Goal: Complete application form: Complete application form

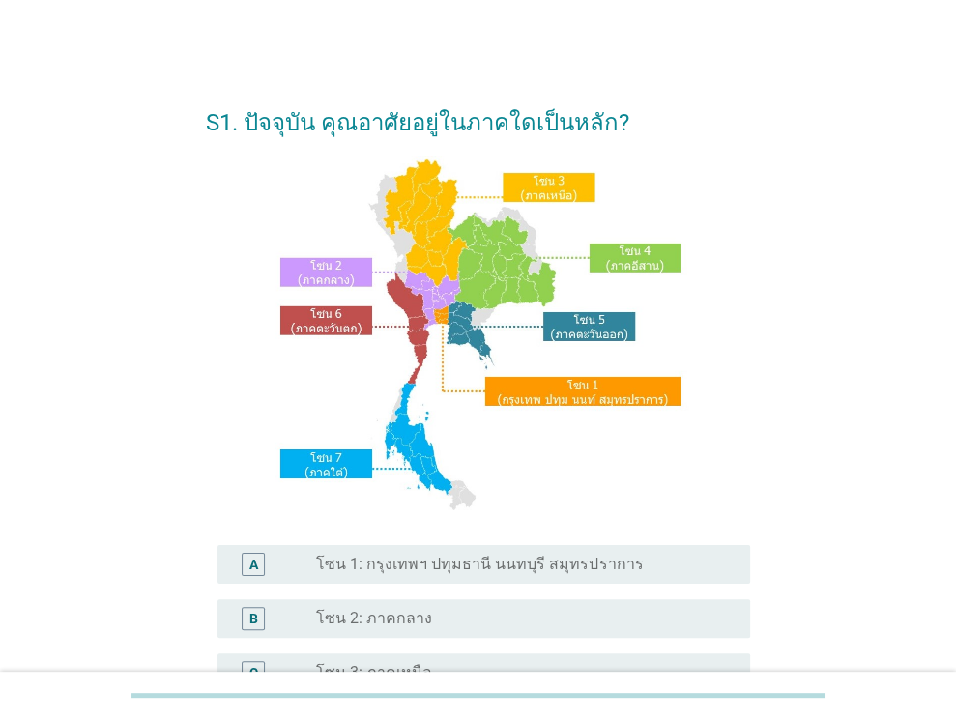
click at [443, 563] on label "โซน 1: กรุงเทพฯ ปทุมธานี นนทบุรี สมุทรปราการ" at bounding box center [479, 564] width 327 height 19
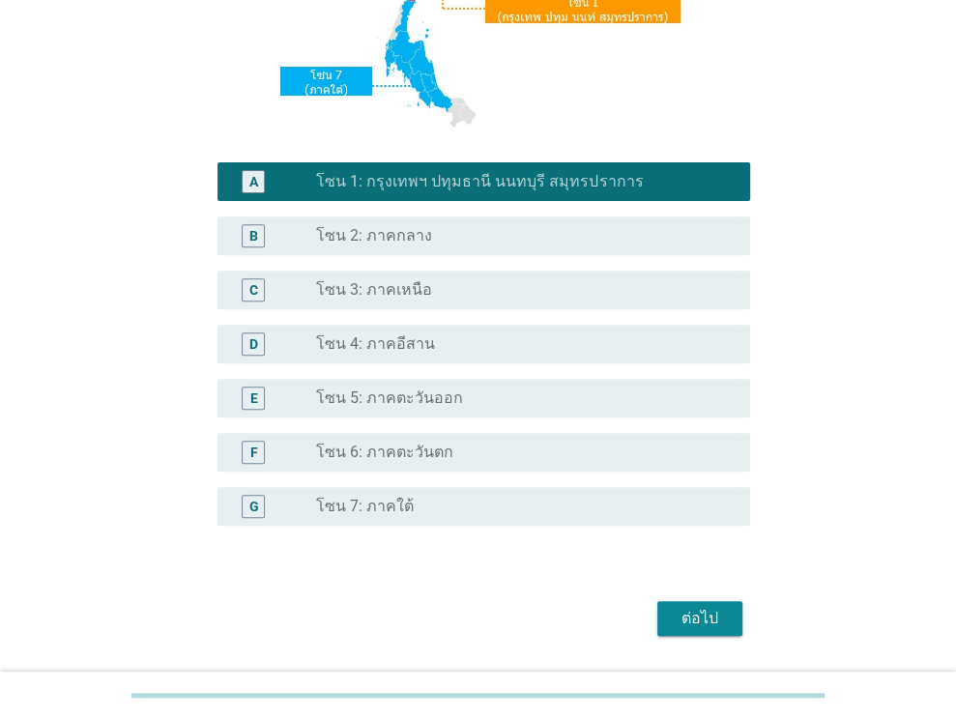
scroll to position [399, 0]
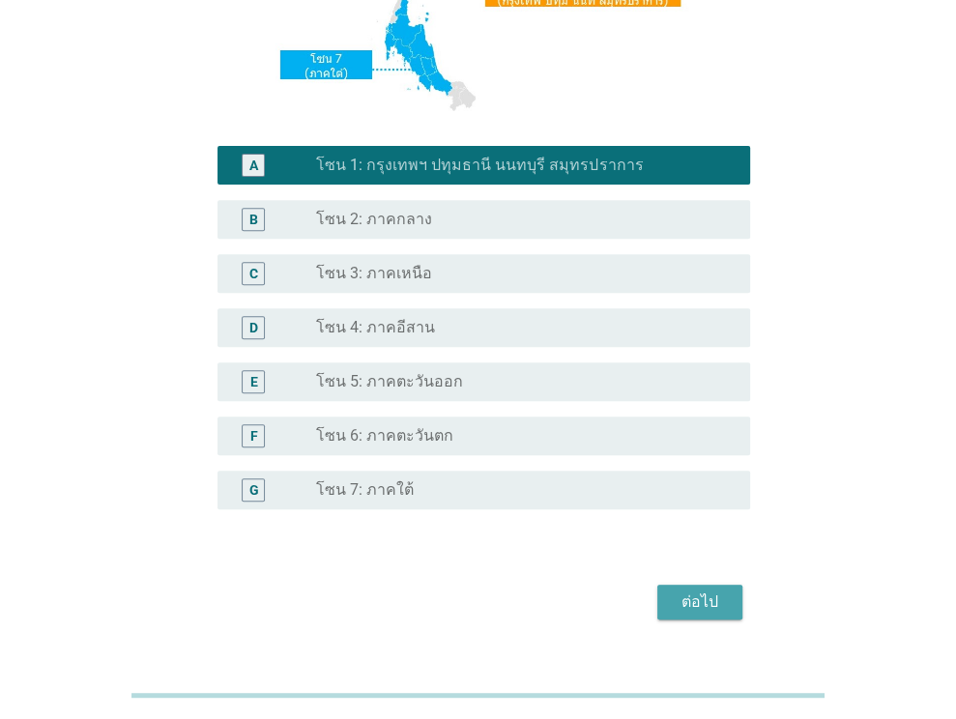
click at [709, 591] on div "ต่อไป" at bounding box center [700, 602] width 54 height 23
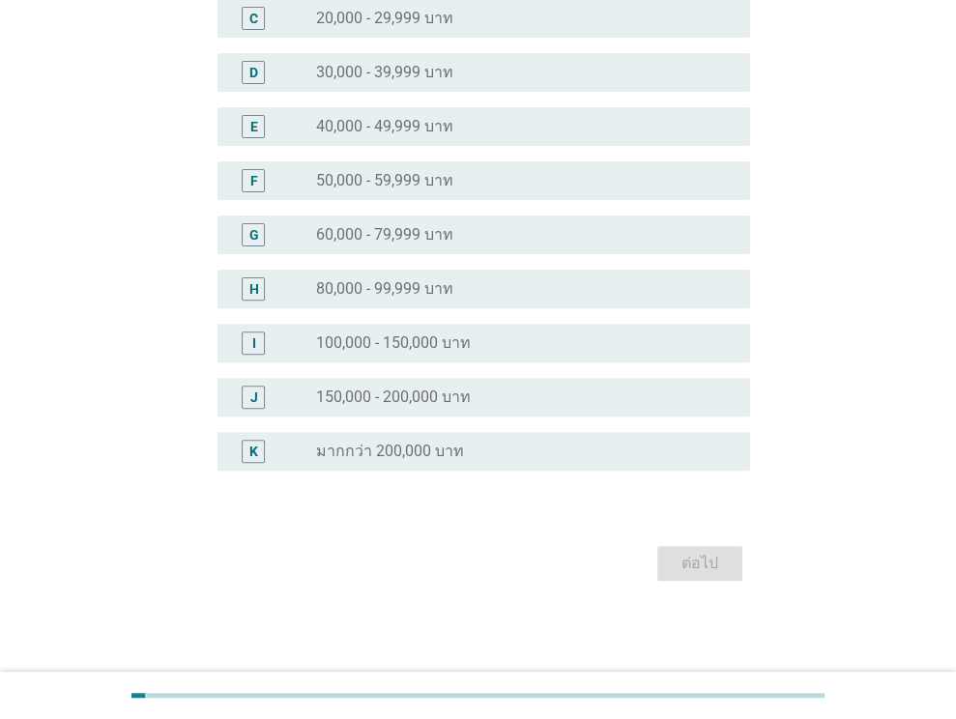
scroll to position [0, 0]
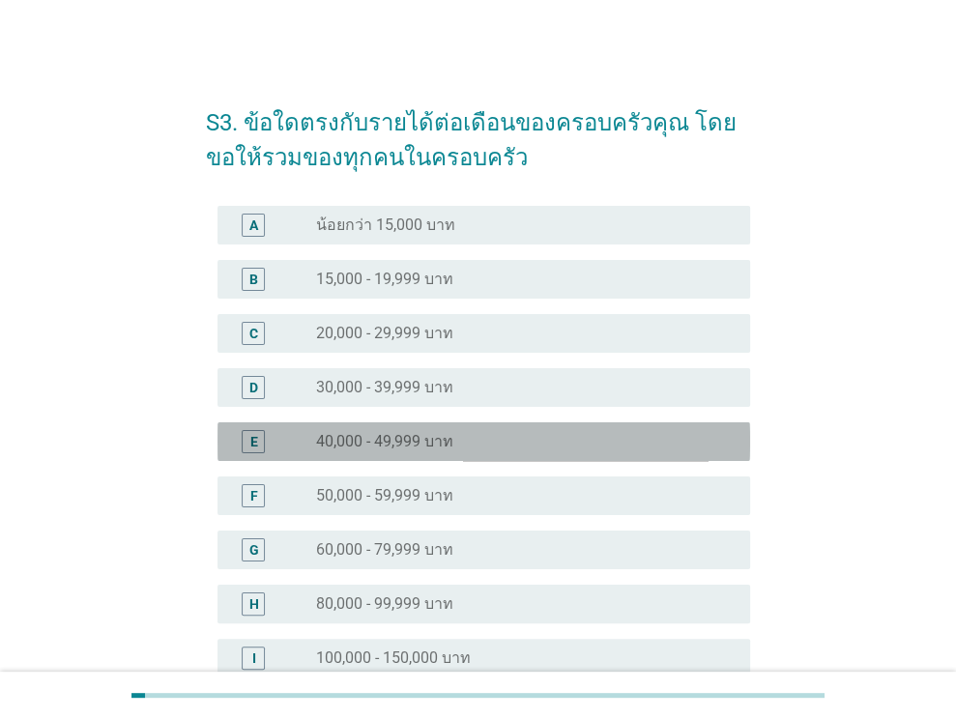
click at [379, 432] on label "40,000 - 49,999 บาท" at bounding box center [384, 441] width 137 height 19
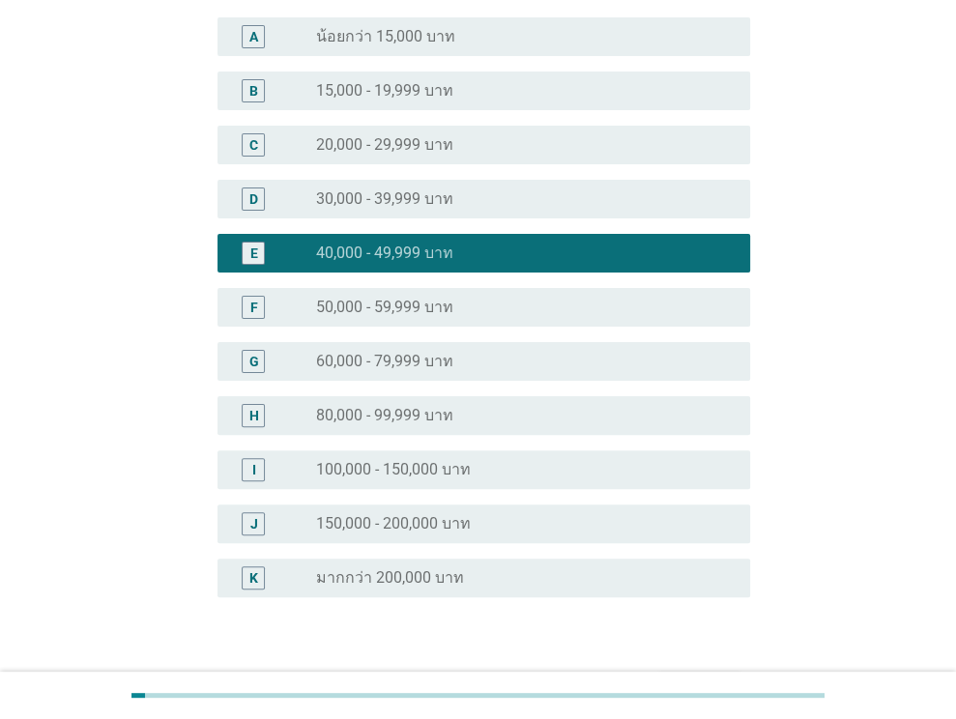
scroll to position [315, 0]
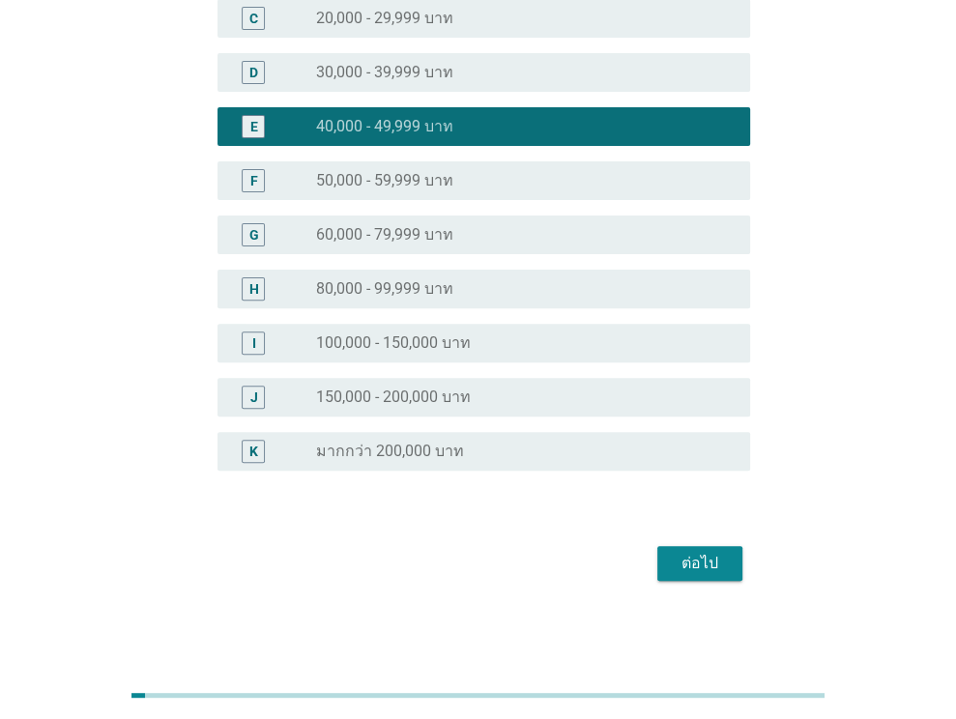
click at [707, 564] on div "ต่อไป" at bounding box center [700, 563] width 54 height 23
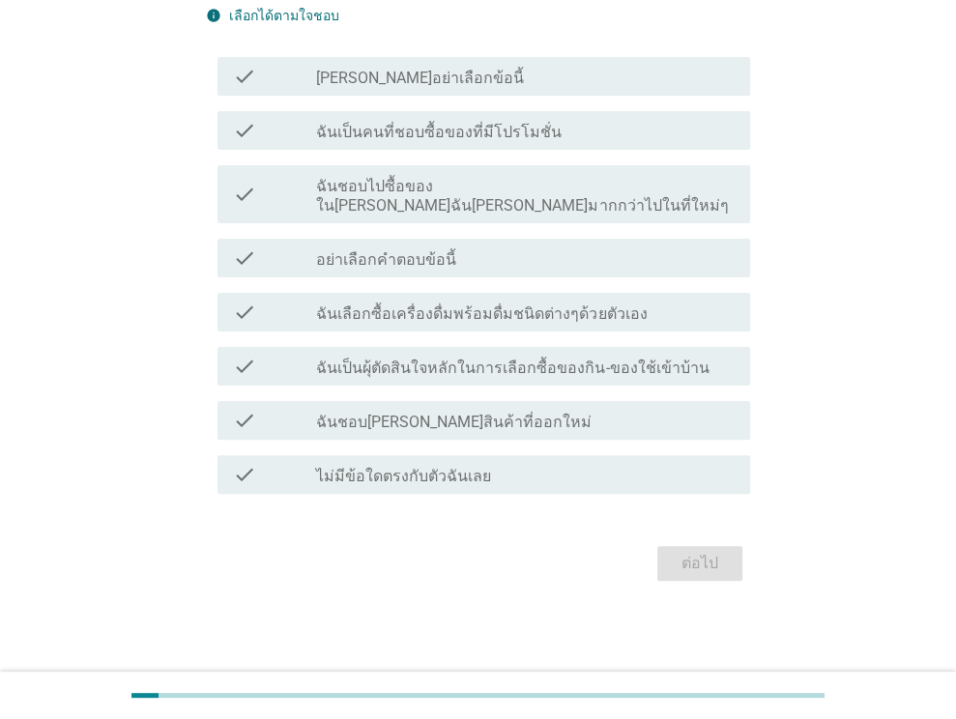
scroll to position [0, 0]
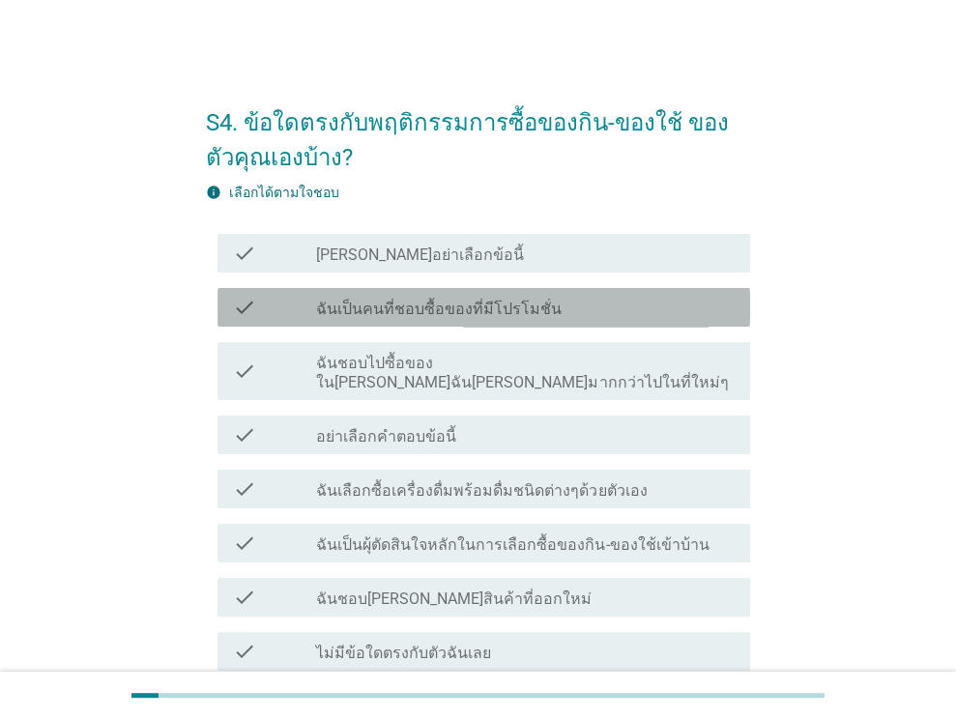
click at [554, 308] on div "check_box_outline_blank ฉันเป็นคนที่ชอบซื้อของที่มีโปรโมชั่น" at bounding box center [525, 307] width 419 height 23
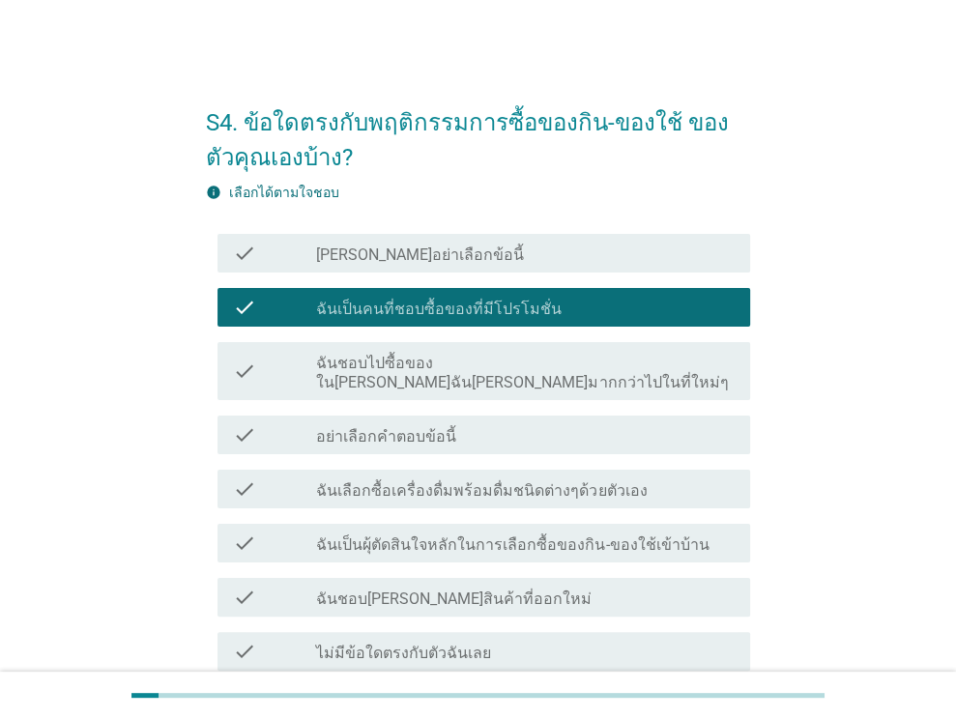
click at [512, 360] on label "ฉันชอบไปซื้อของใน[PERSON_NAME]ฉัน[PERSON_NAME]มากกว่าไปในที่ใหม่ๆ" at bounding box center [525, 373] width 419 height 39
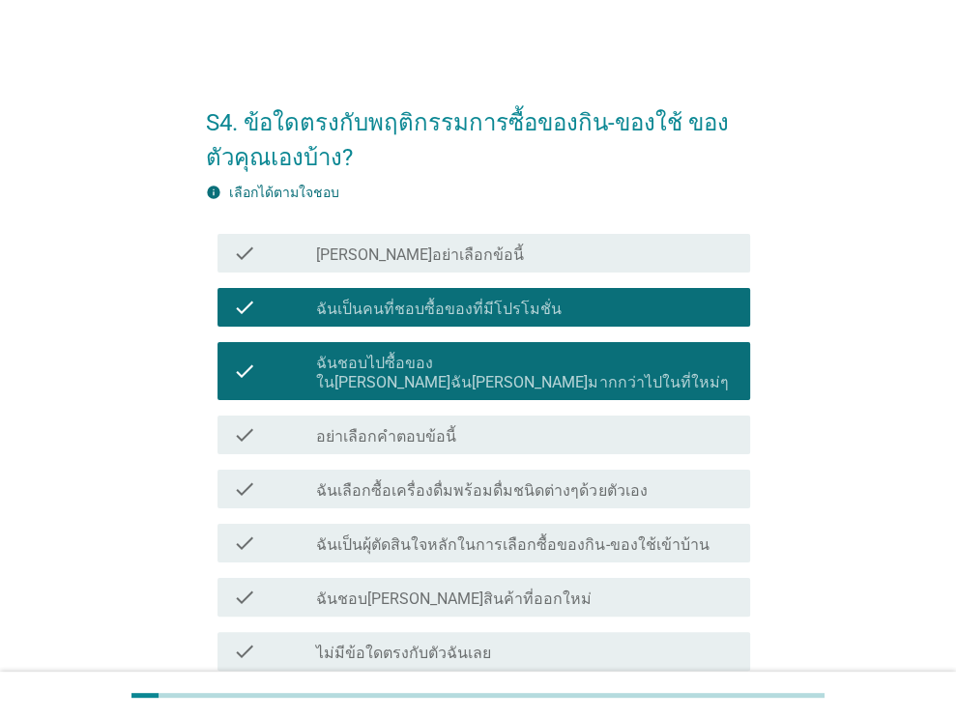
click at [472, 481] on label "ฉันเลือกซื้อเครื่องดื่มพร้อมดื่มชนิดต่างๆด้วยตัวเอง" at bounding box center [481, 490] width 331 height 19
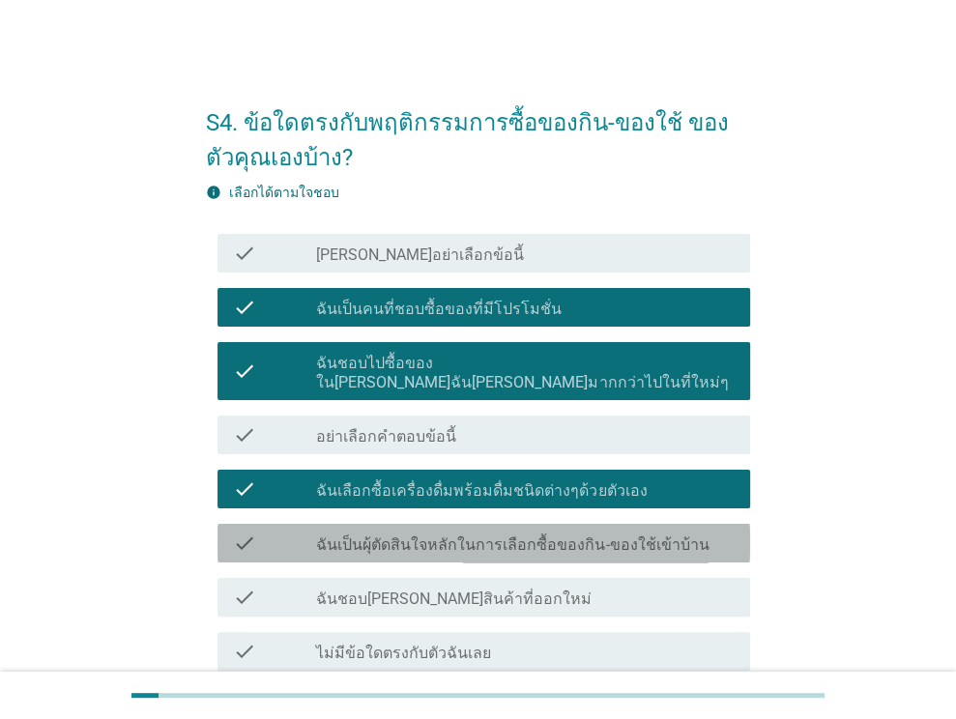
click at [470, 536] on label "ฉันเป็นผุ้ตัดสินใจหลักในการเลือกซื้อของกิน-ของใช้เข้าบ้าน" at bounding box center [512, 545] width 393 height 19
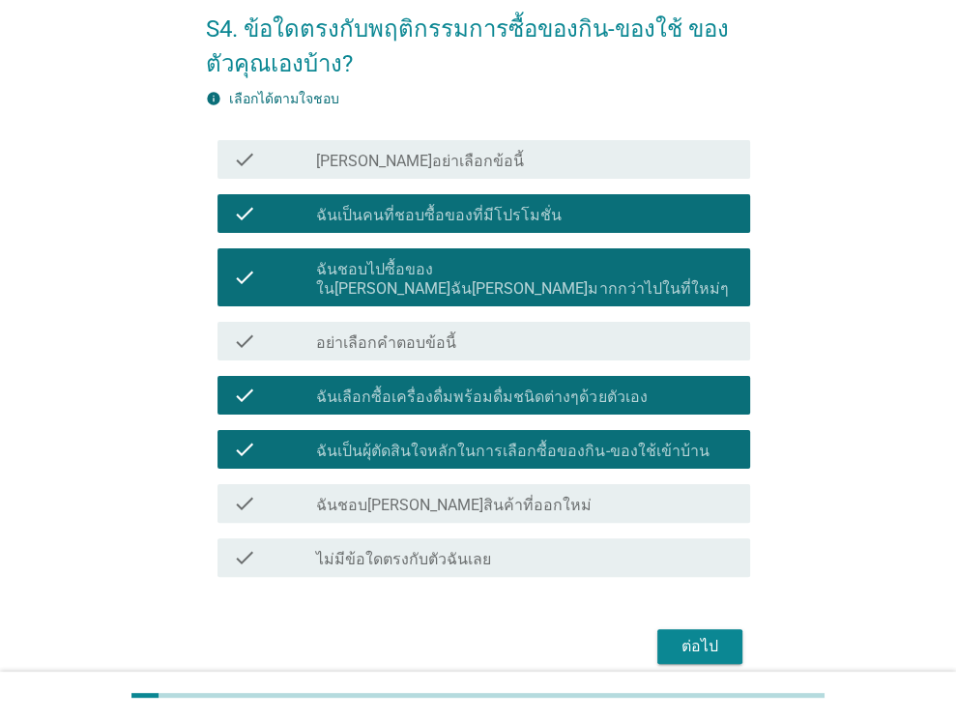
scroll to position [158, 0]
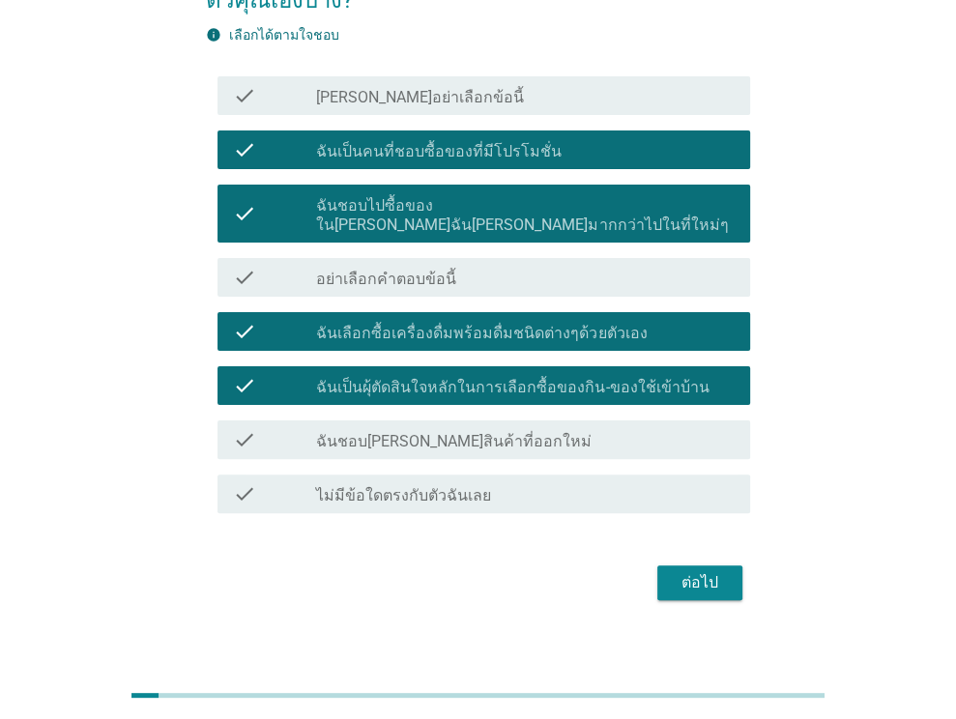
click at [442, 432] on label "ฉันชอบ[PERSON_NAME]สินค้าที่ออกใหม่" at bounding box center [454, 441] width 276 height 19
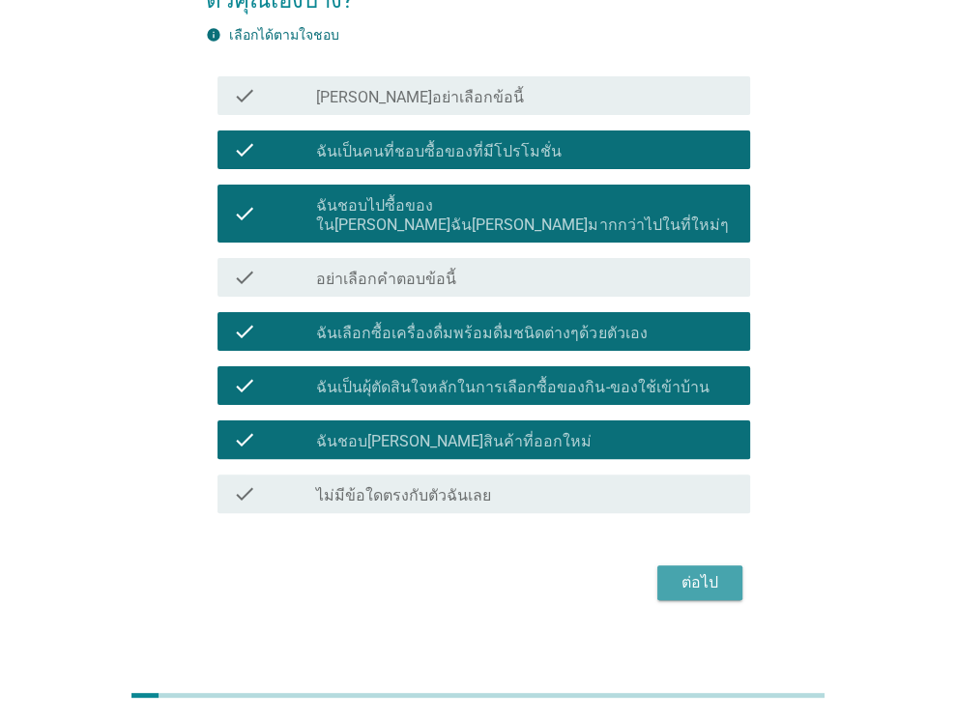
click at [715, 571] on div "ต่อไป" at bounding box center [700, 582] width 54 height 23
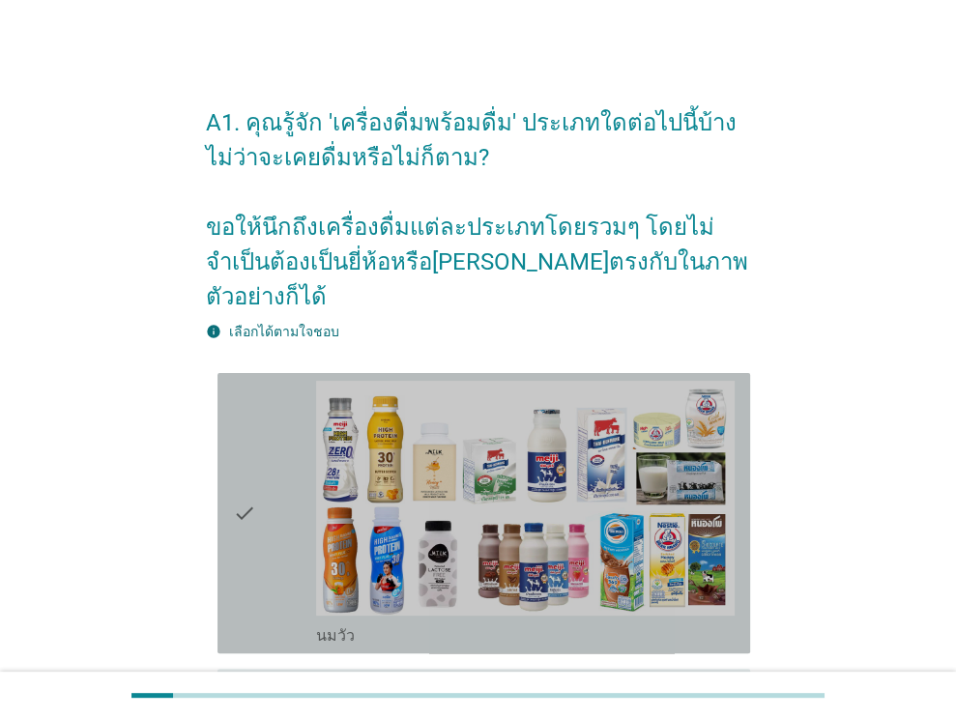
click at [254, 540] on icon "check" at bounding box center [244, 513] width 23 height 265
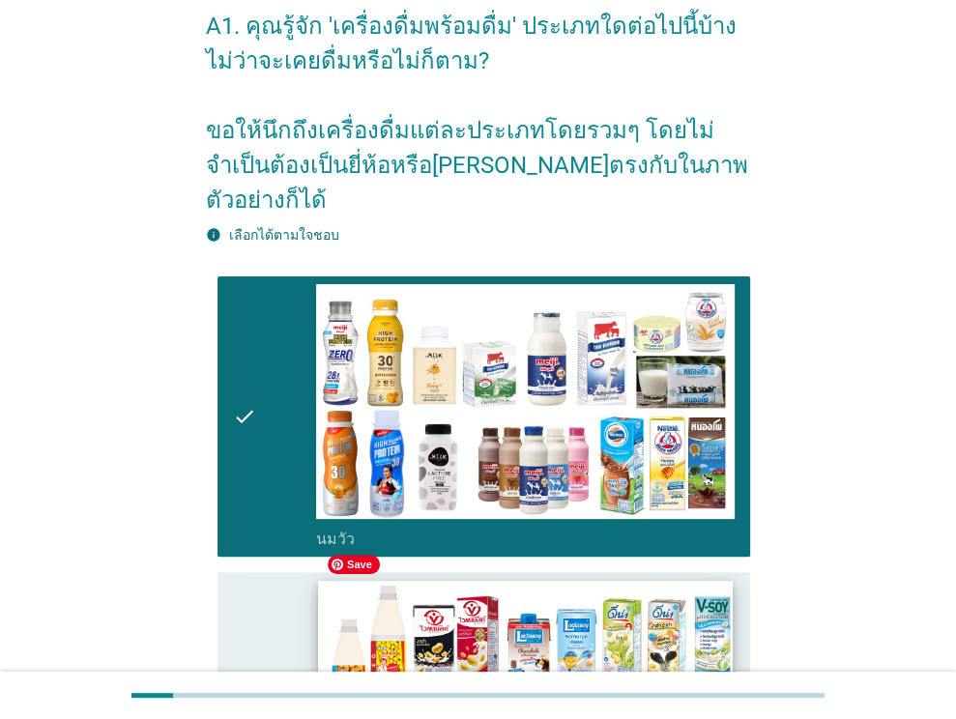
scroll to position [290, 0]
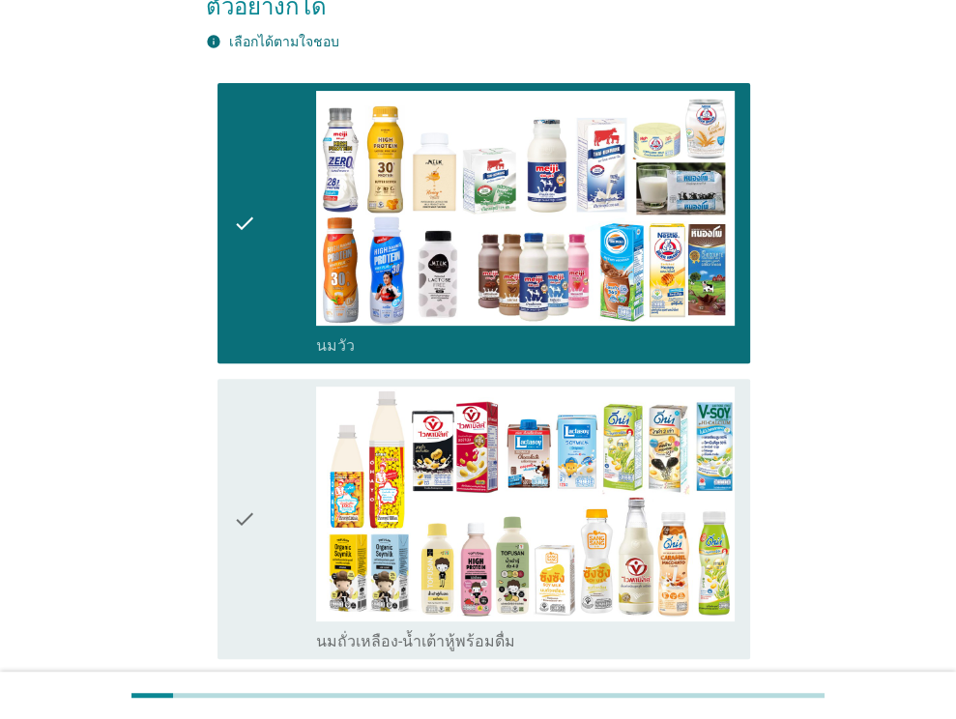
click at [255, 502] on div "check" at bounding box center [275, 519] width 84 height 265
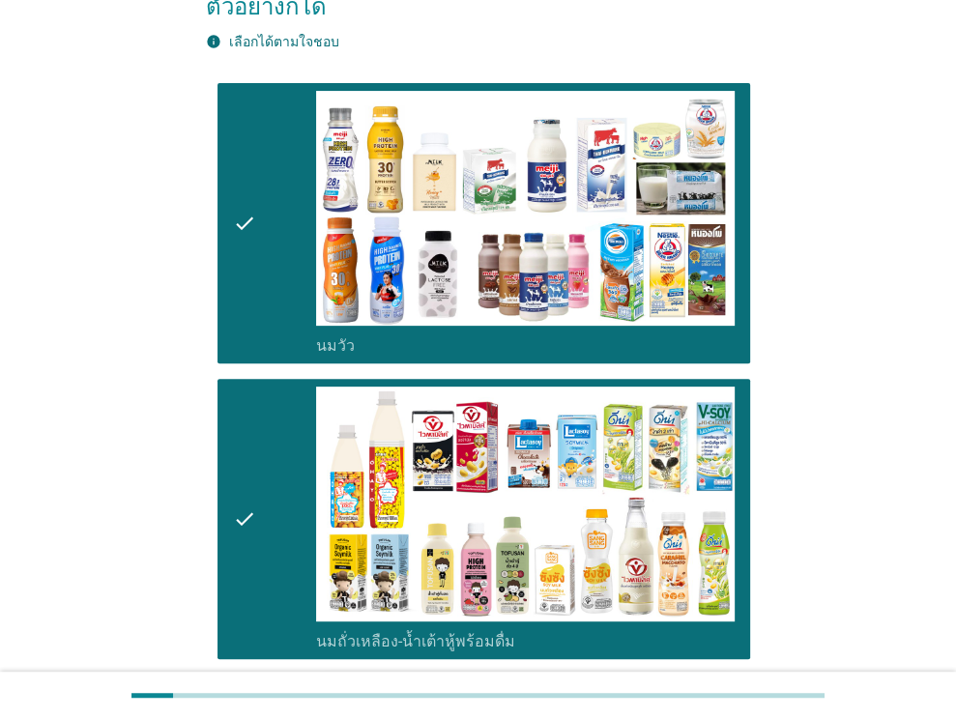
scroll to position [483, 0]
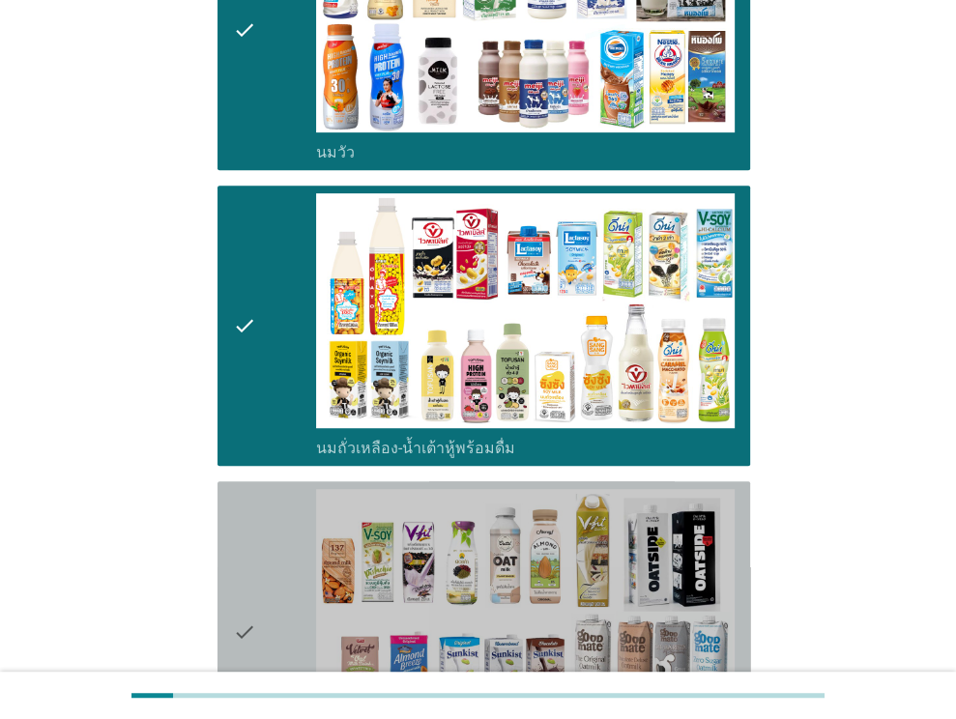
click at [266, 544] on div "check" at bounding box center [275, 631] width 84 height 284
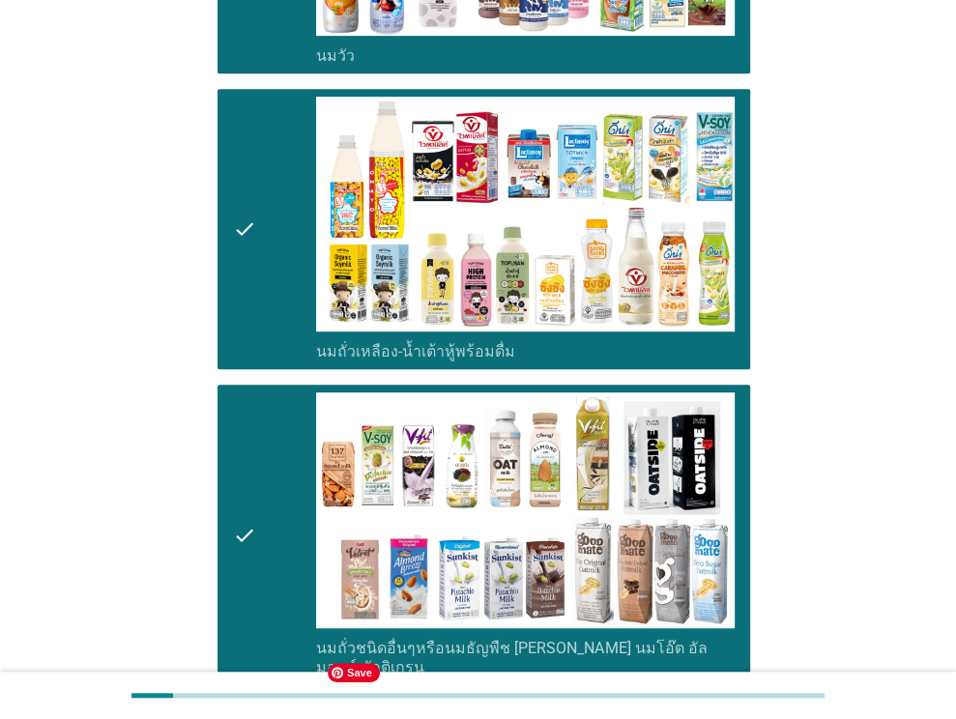
scroll to position [773, 0]
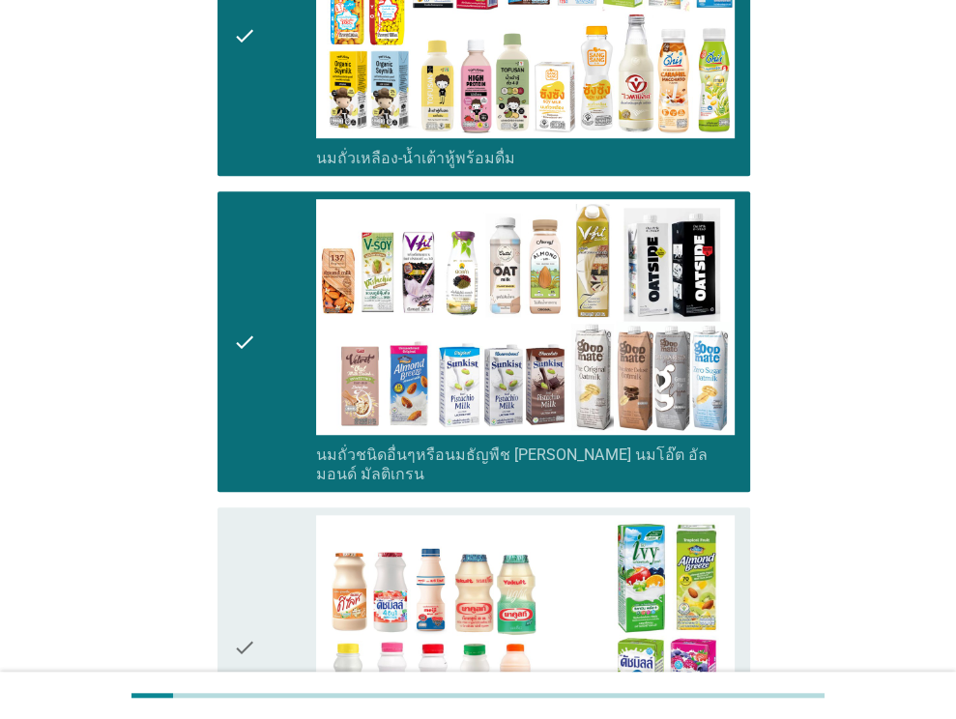
click at [255, 544] on icon "check" at bounding box center [244, 647] width 23 height 265
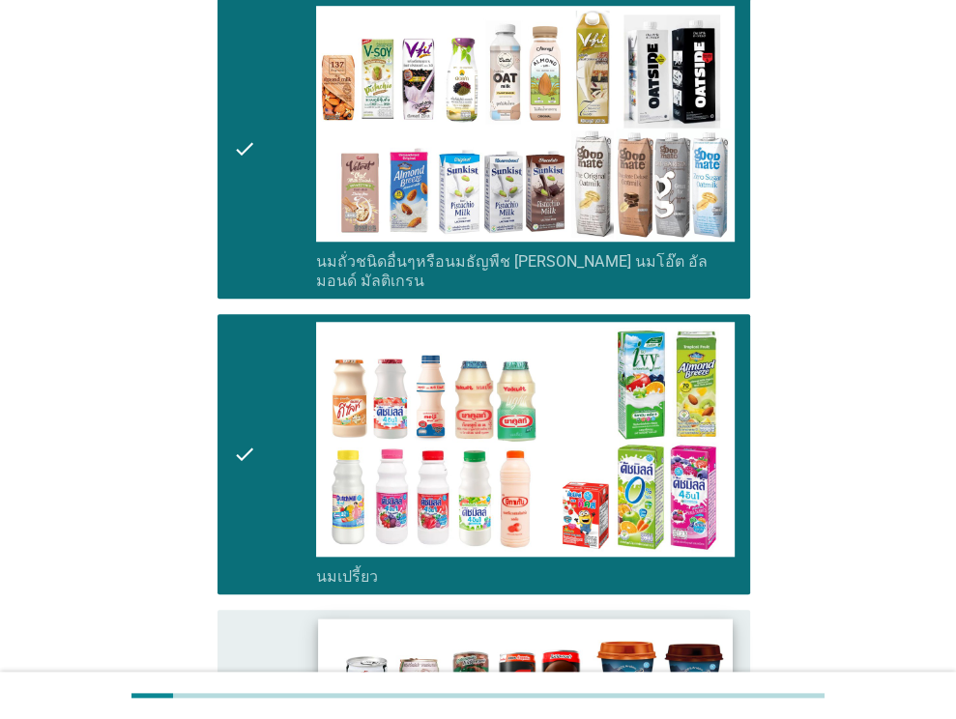
scroll to position [967, 0]
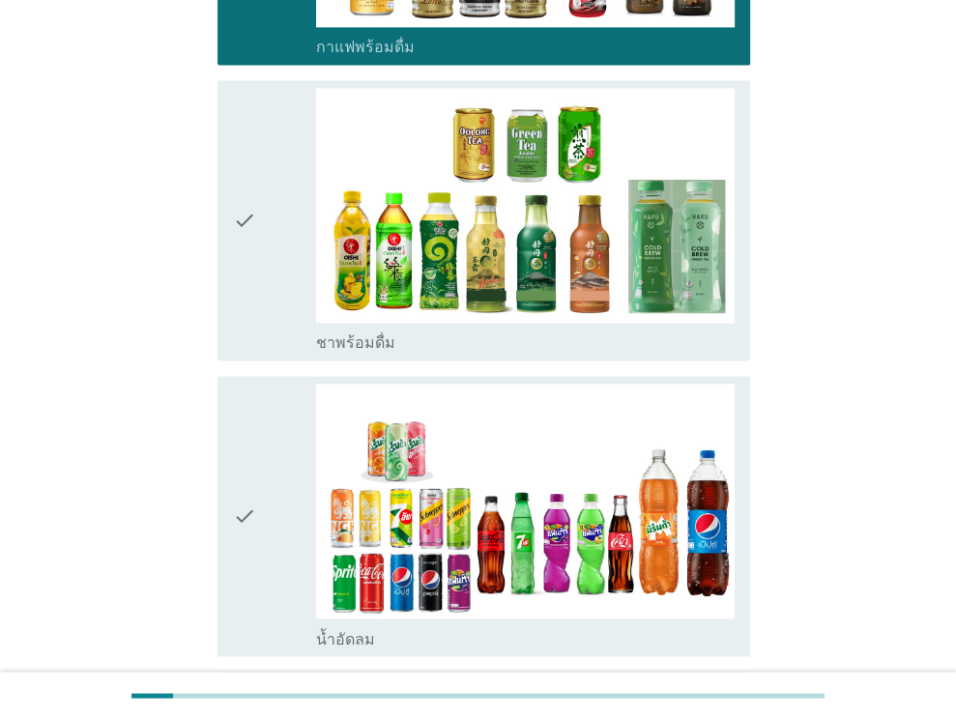
scroll to position [1778, 0]
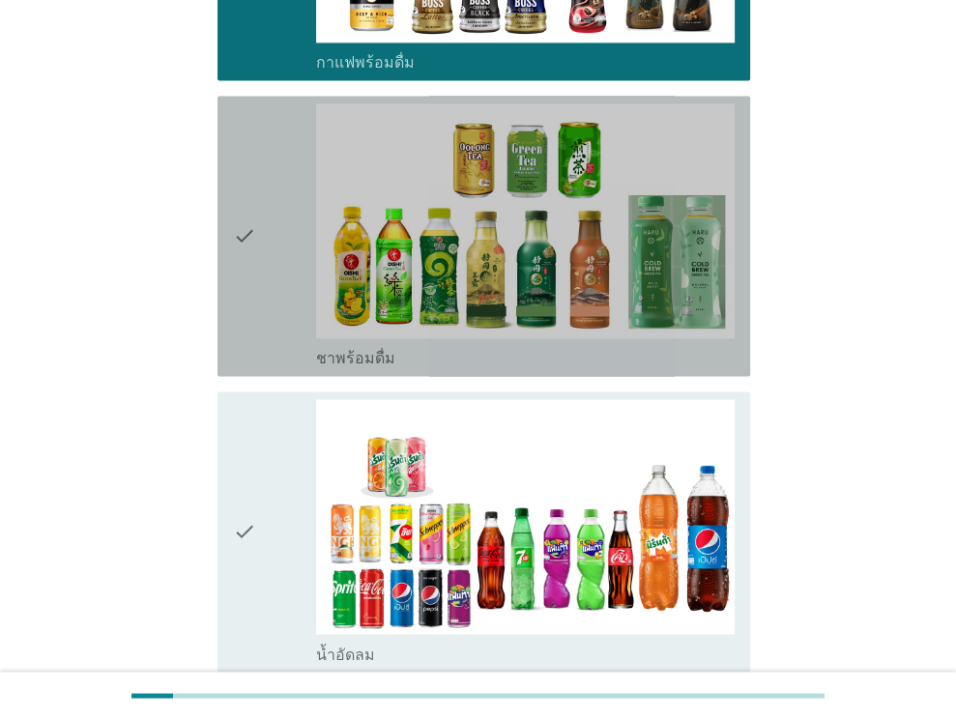
click at [278, 245] on div "check" at bounding box center [275, 235] width 84 height 265
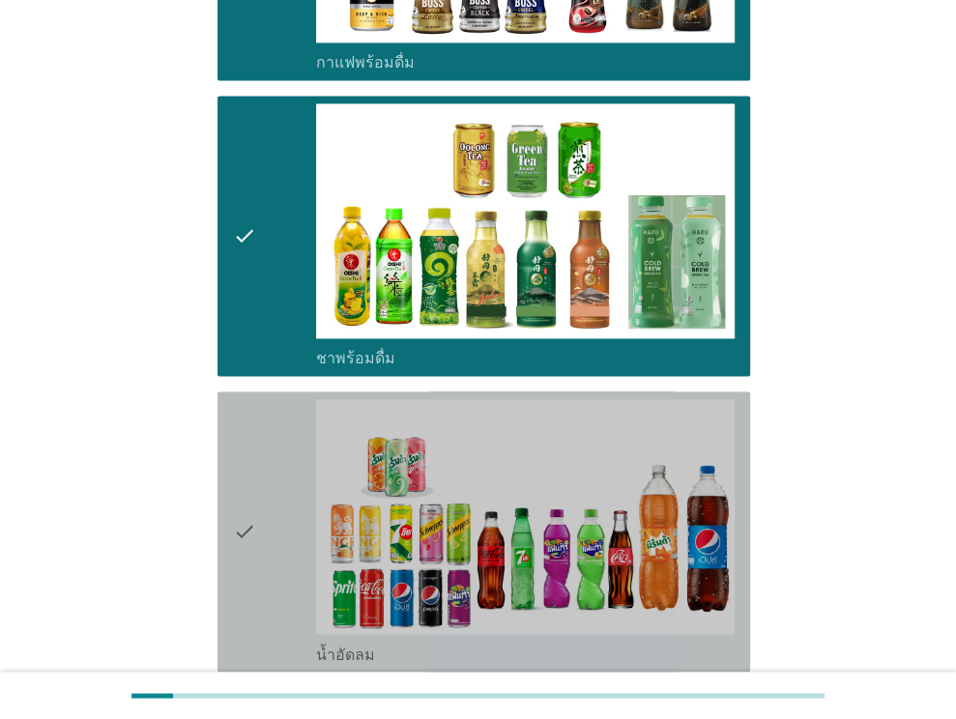
click at [267, 461] on div "check" at bounding box center [275, 531] width 84 height 265
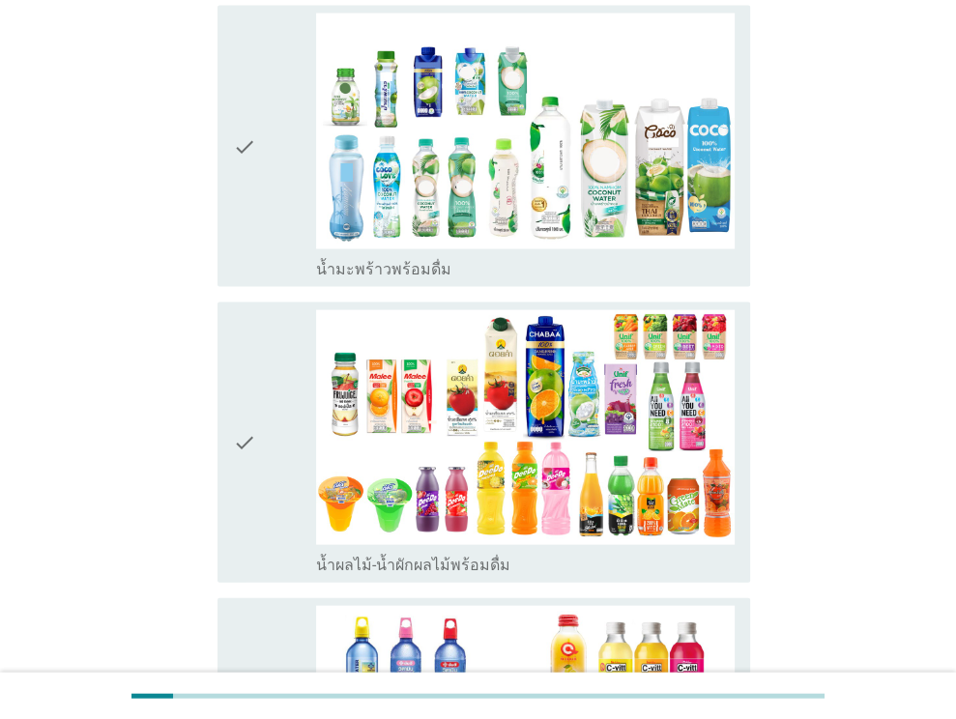
scroll to position [2465, 0]
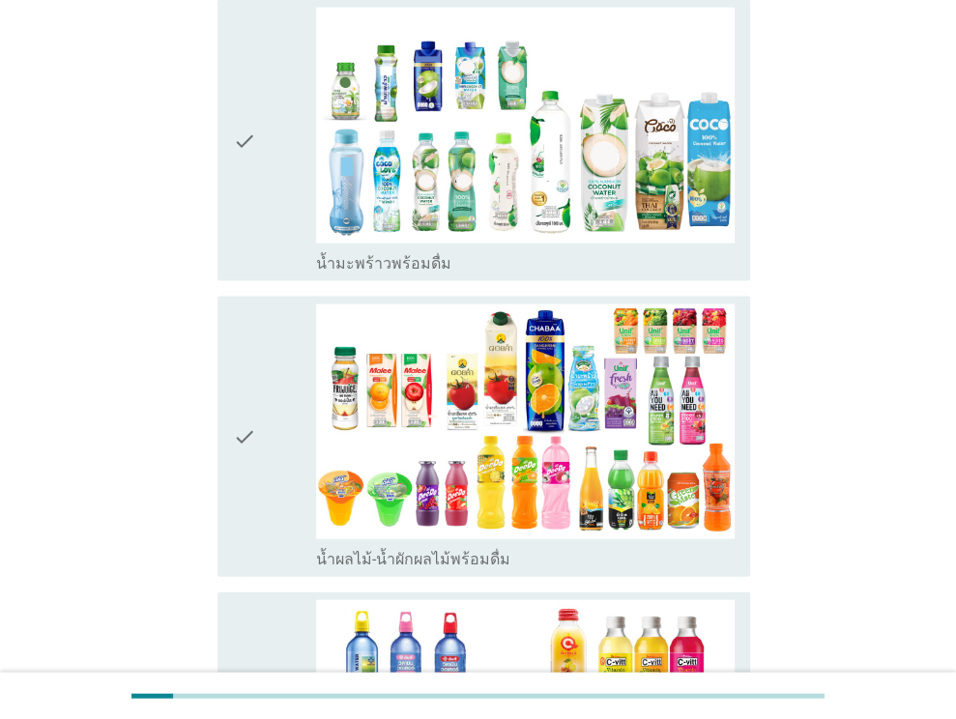
click at [270, 179] on div "check" at bounding box center [275, 140] width 84 height 265
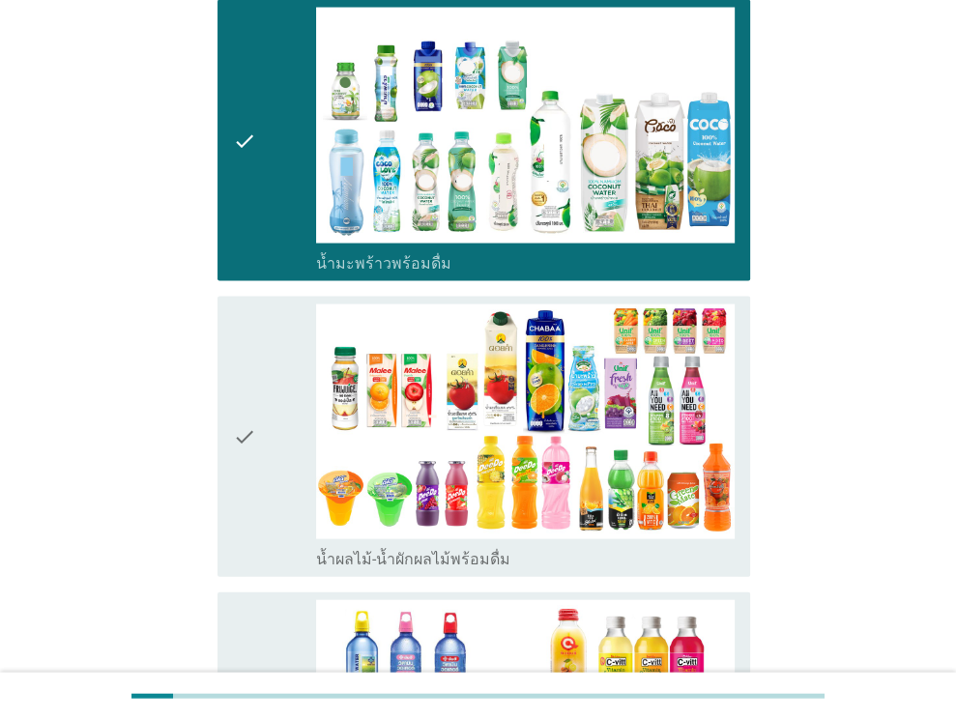
click at [266, 422] on div "check" at bounding box center [275, 437] width 84 height 265
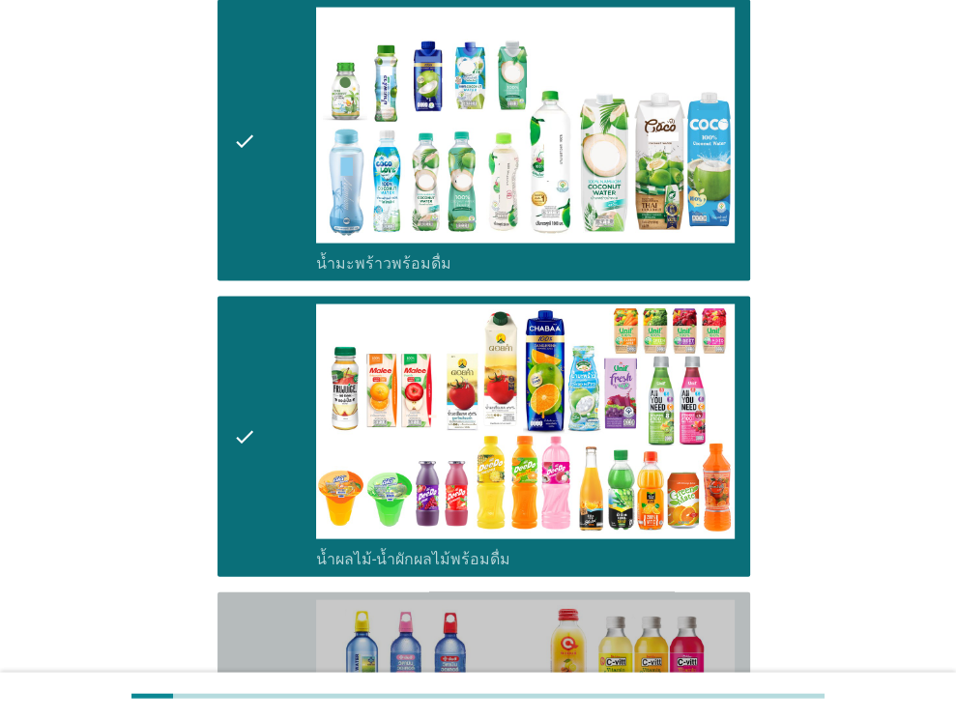
click at [271, 600] on div "check" at bounding box center [275, 732] width 84 height 265
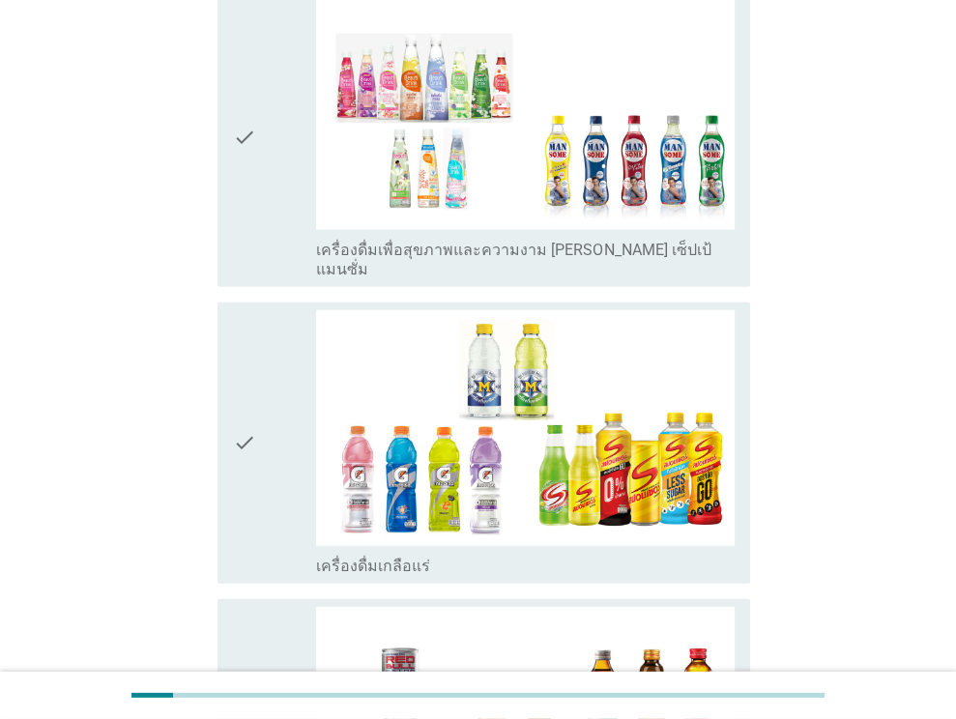
scroll to position [3389, 0]
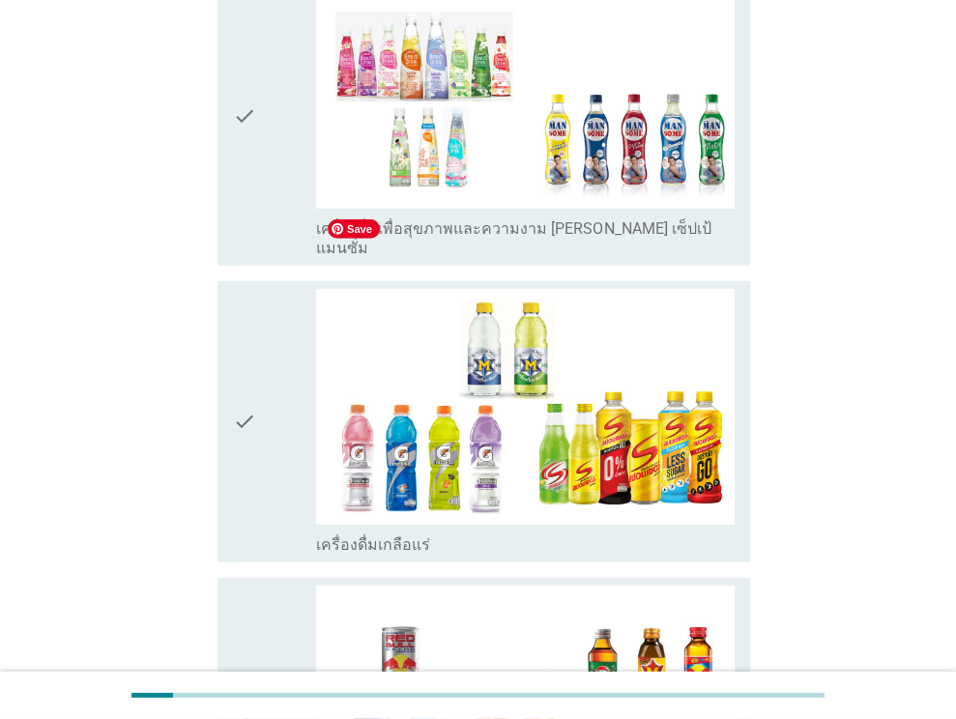
drag, startPoint x: 279, startPoint y: 139, endPoint x: 279, endPoint y: 163, distance: 24.2
click at [278, 139] on div "check" at bounding box center [275, 116] width 84 height 284
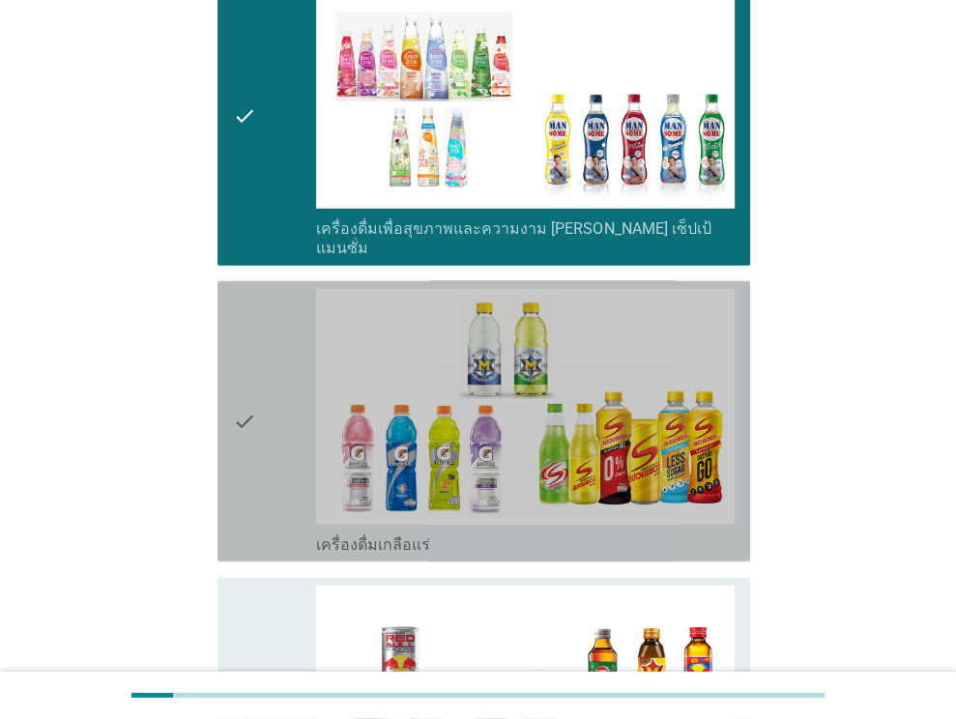
drag, startPoint x: 256, startPoint y: 337, endPoint x: 269, endPoint y: 409, distance: 72.6
click at [255, 337] on div "check" at bounding box center [275, 421] width 84 height 265
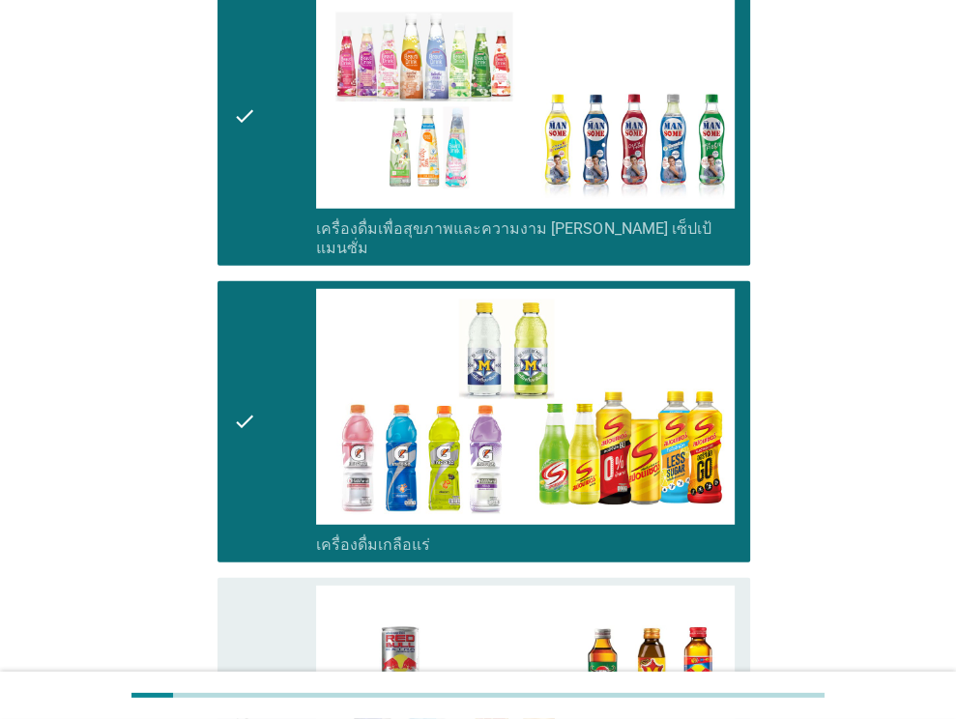
click at [271, 586] on div "check" at bounding box center [275, 718] width 84 height 265
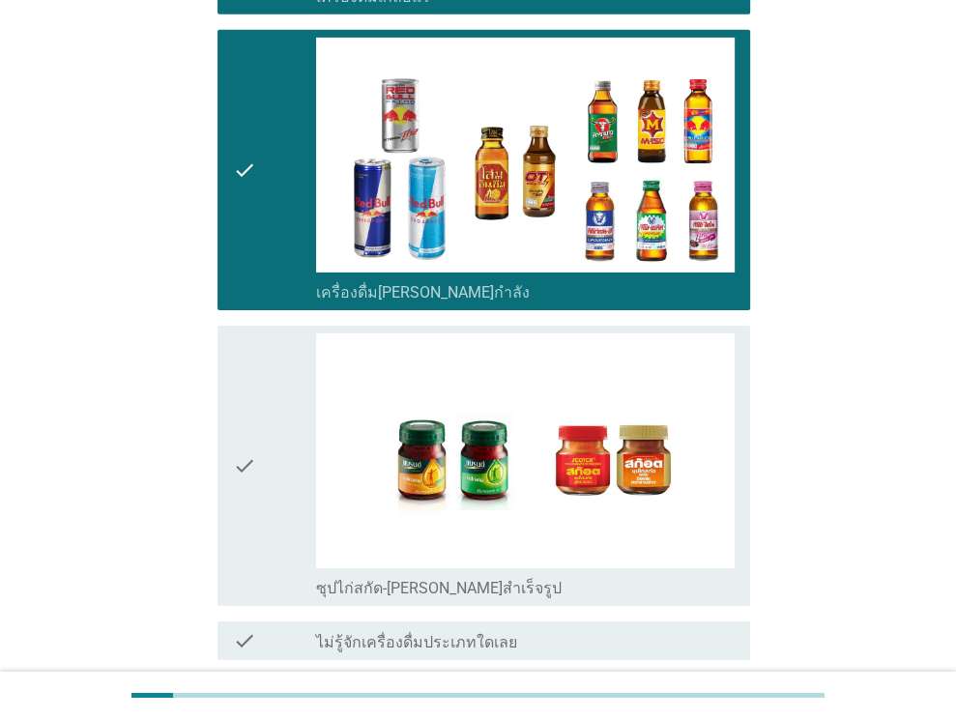
scroll to position [4022, 0]
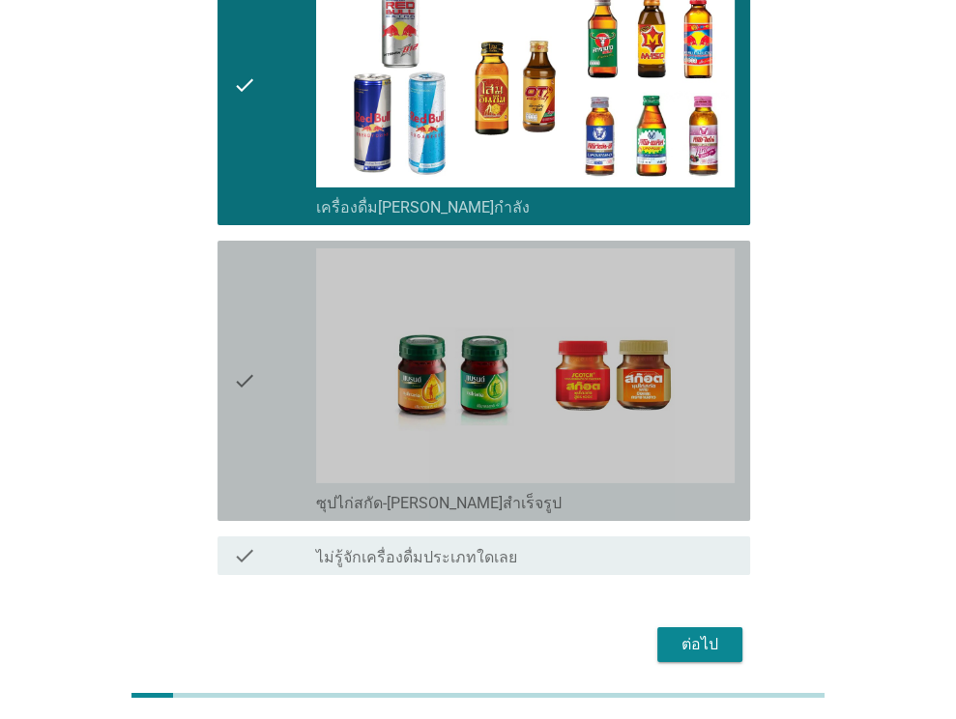
click at [294, 356] on div "check" at bounding box center [275, 380] width 84 height 265
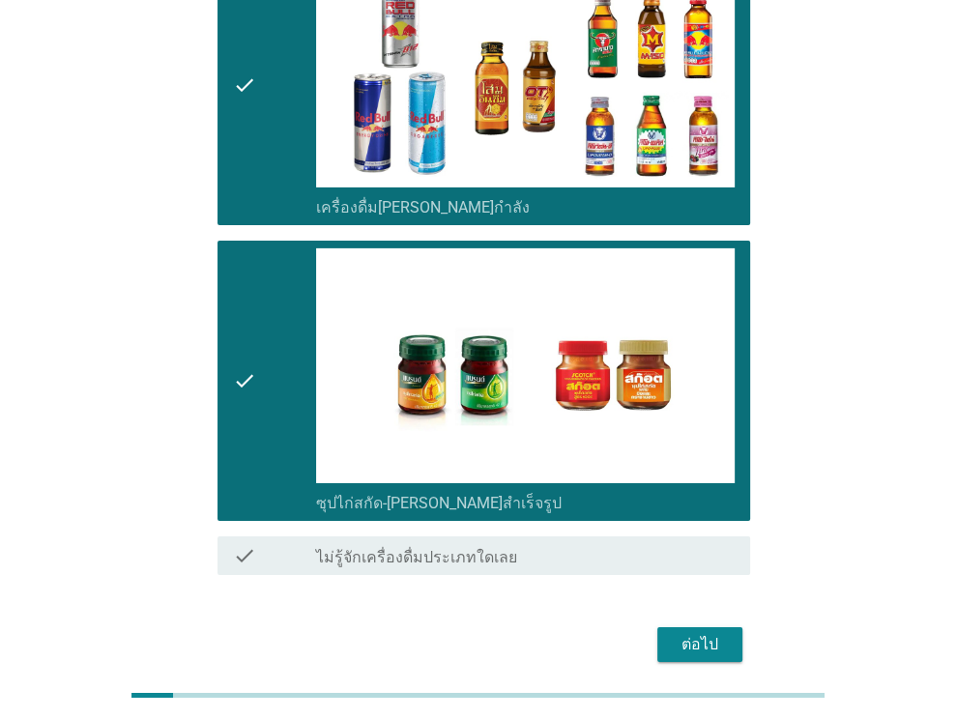
click at [715, 633] on div "ต่อไป" at bounding box center [700, 644] width 54 height 23
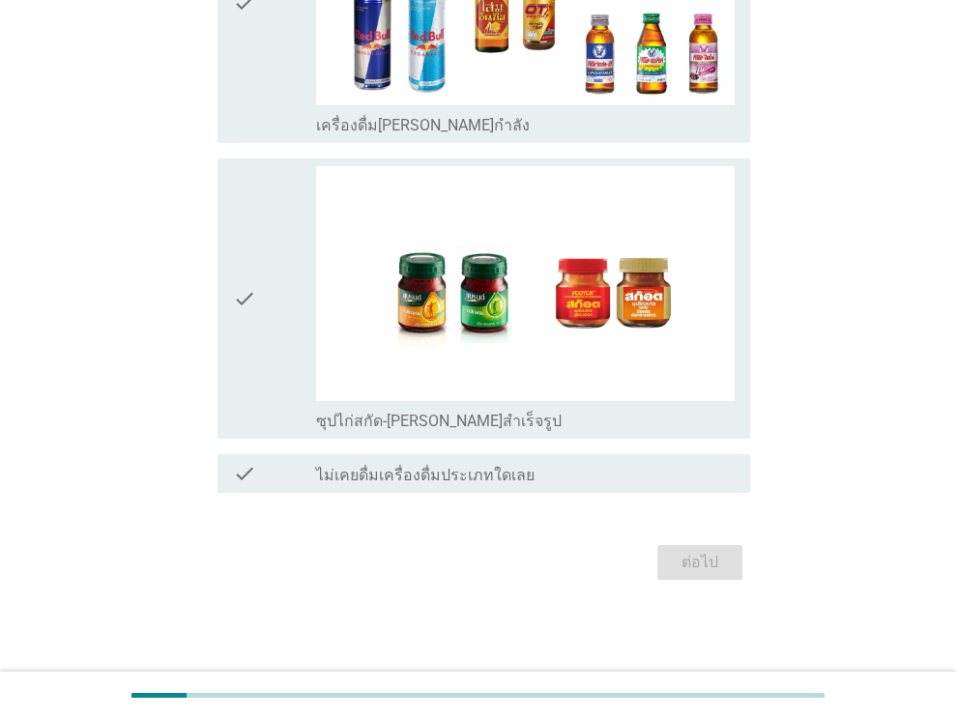
scroll to position [0, 0]
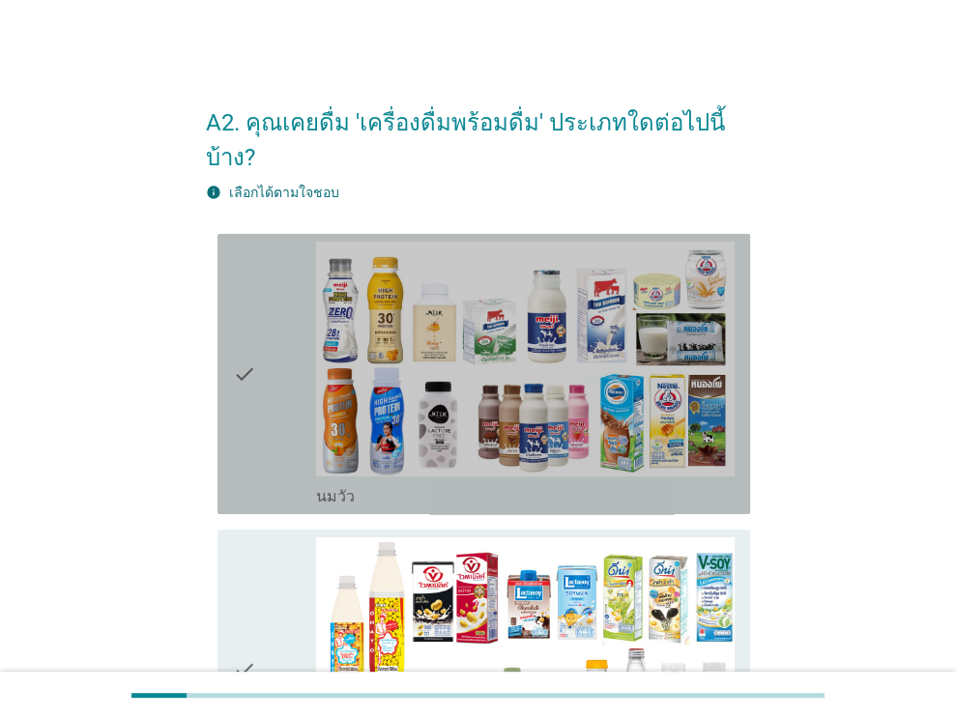
click at [255, 403] on div "check" at bounding box center [275, 374] width 84 height 265
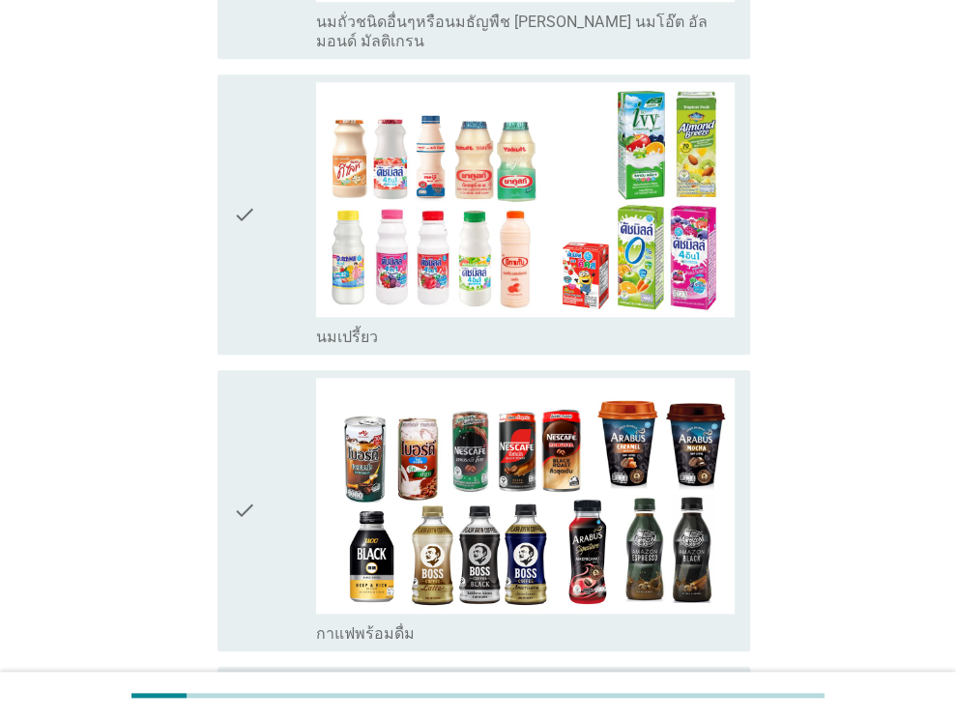
scroll to position [1079, 0]
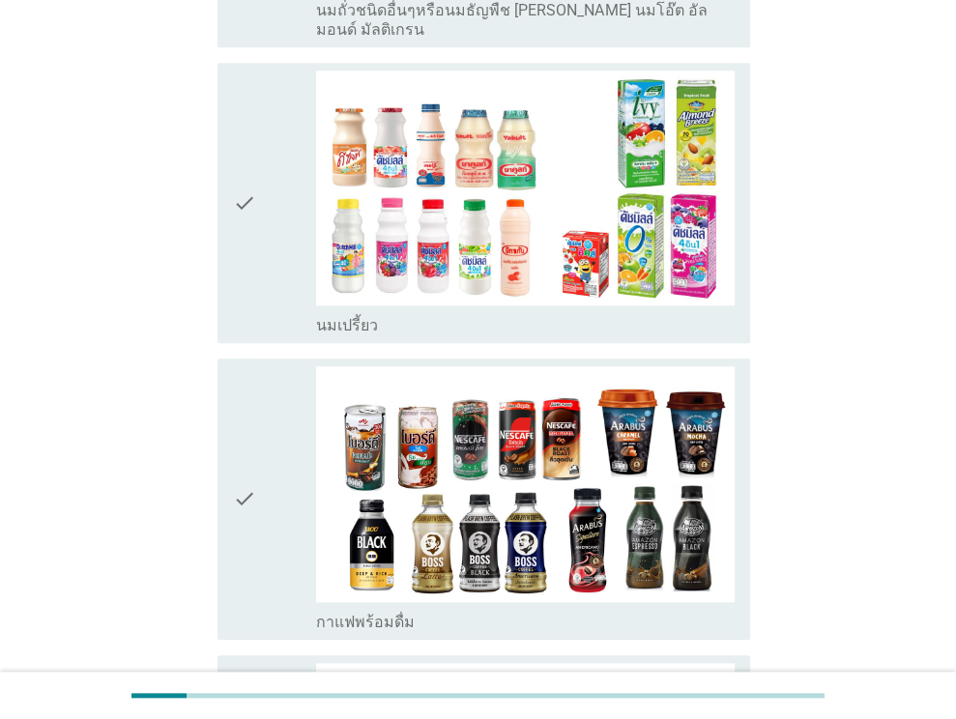
click at [256, 247] on div "check" at bounding box center [275, 203] width 84 height 265
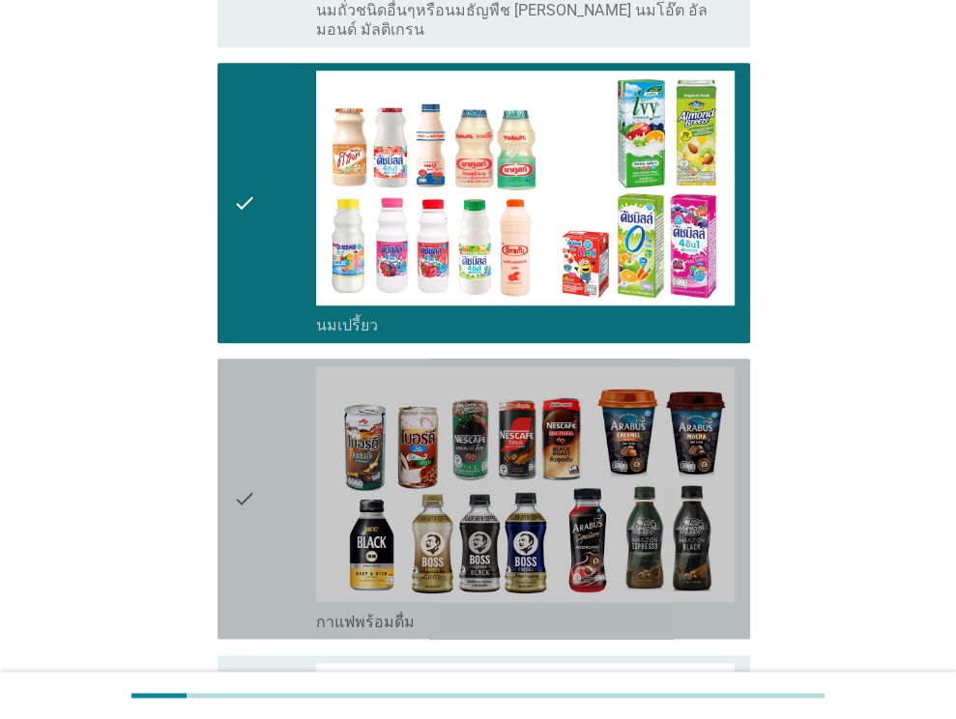
click at [269, 456] on div "check" at bounding box center [275, 498] width 84 height 265
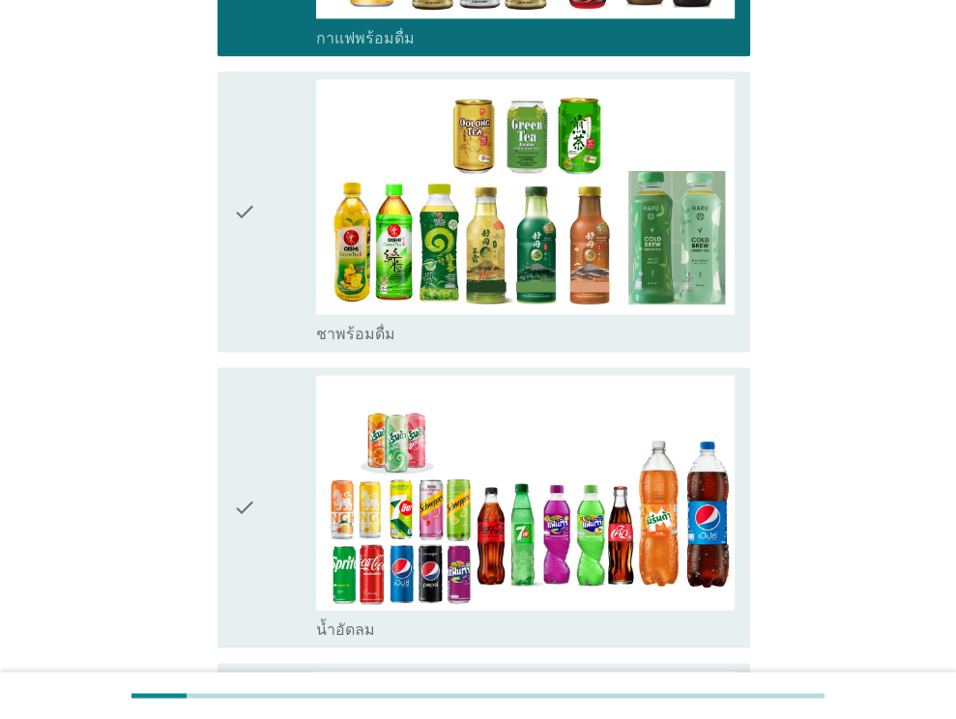
scroll to position [1678, 0]
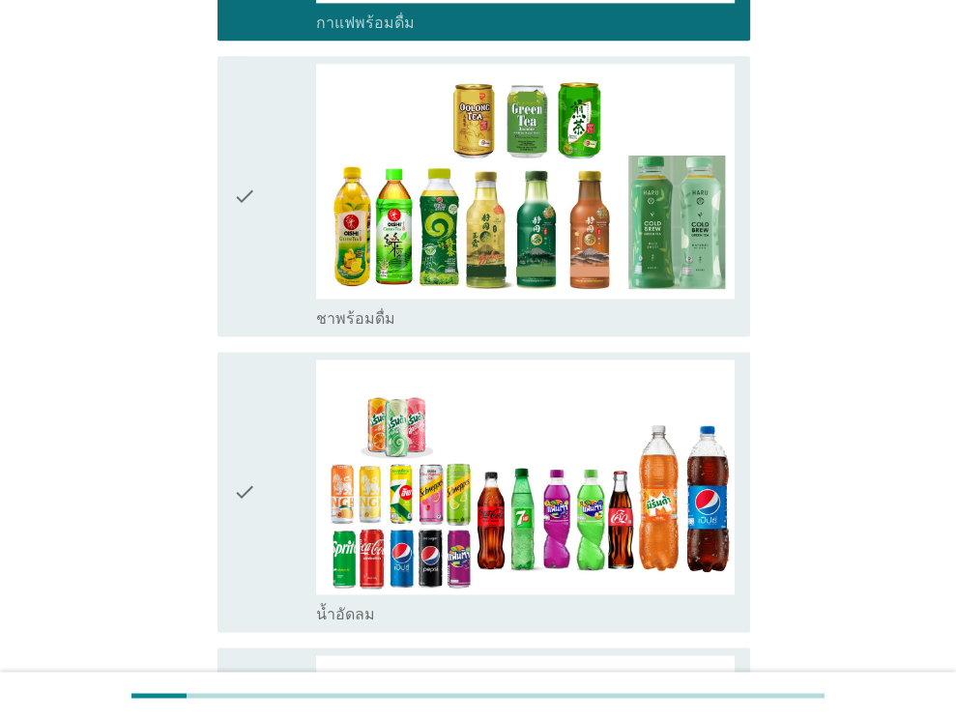
click at [286, 211] on div "check" at bounding box center [275, 196] width 84 height 265
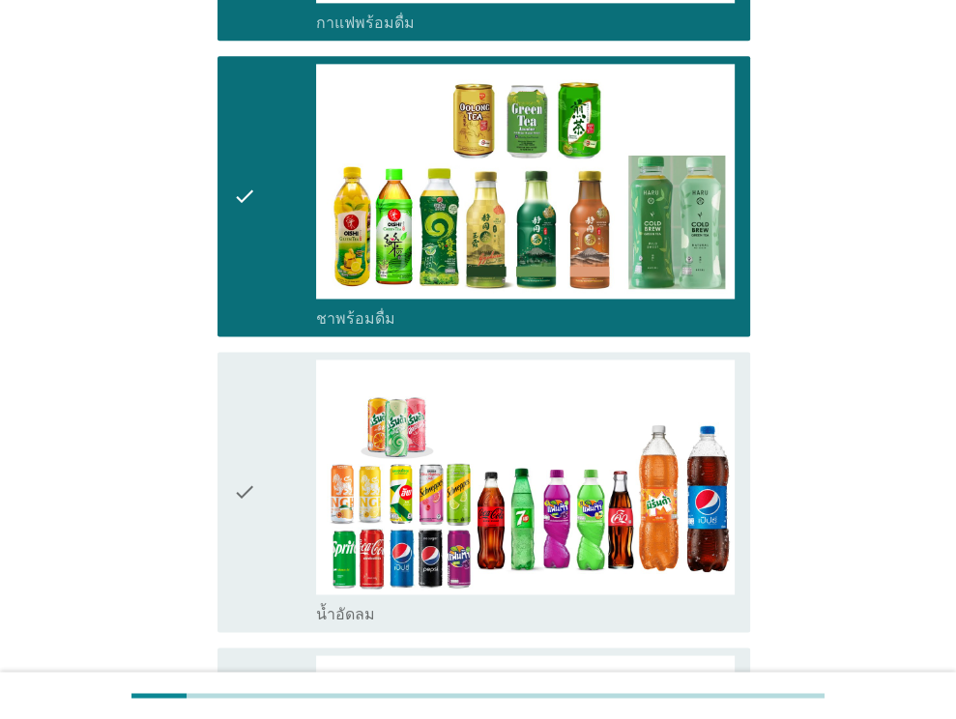
click at [279, 471] on div "check" at bounding box center [275, 492] width 84 height 265
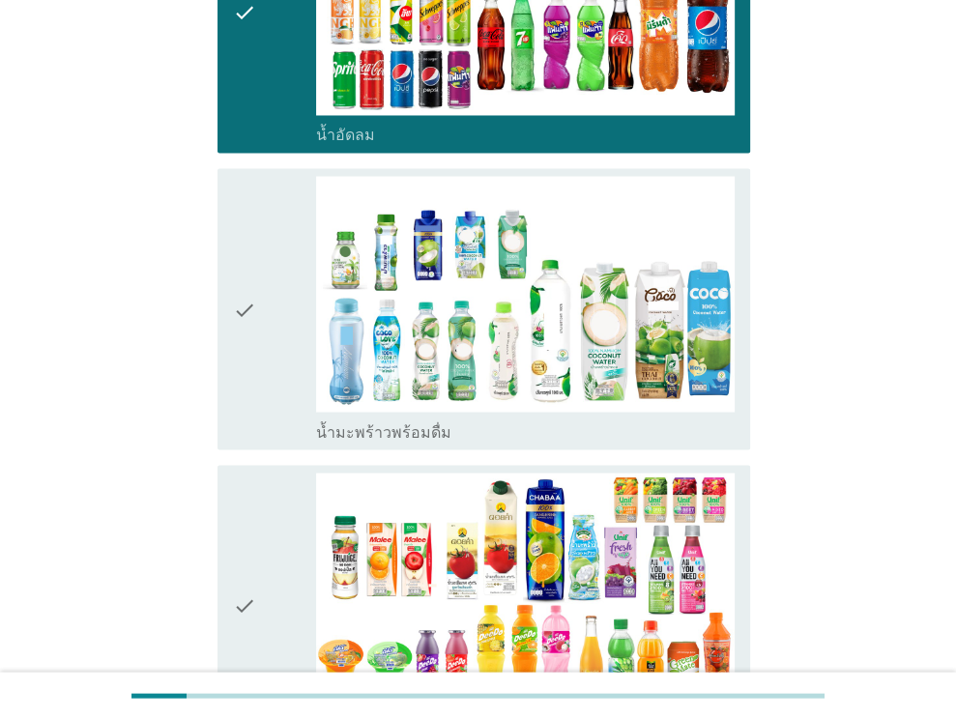
scroll to position [2231, 0]
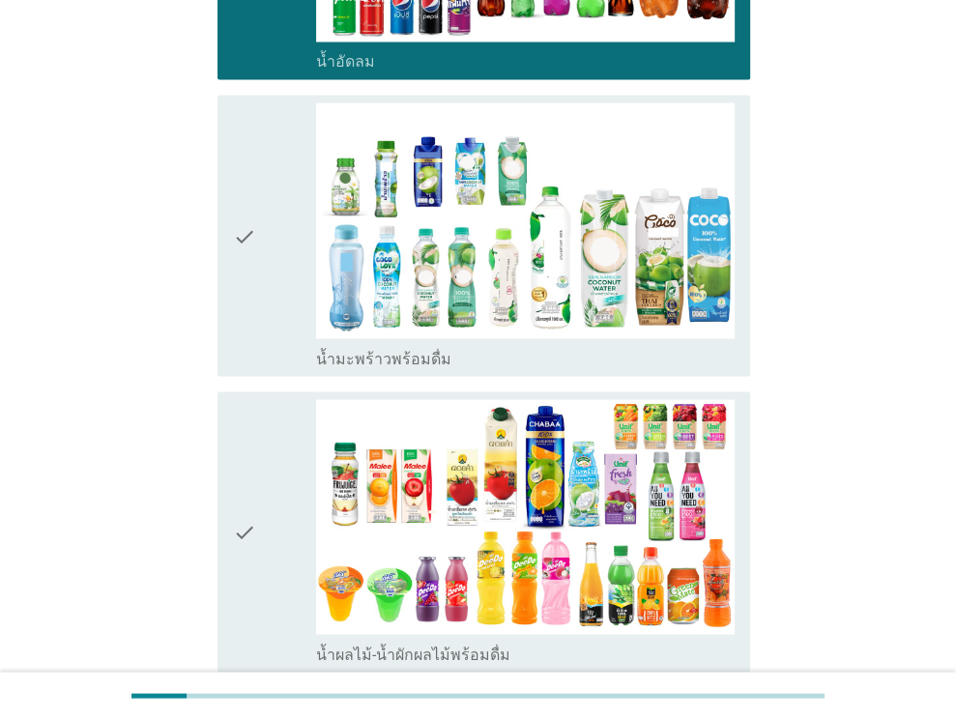
click at [278, 216] on div "check" at bounding box center [275, 234] width 84 height 265
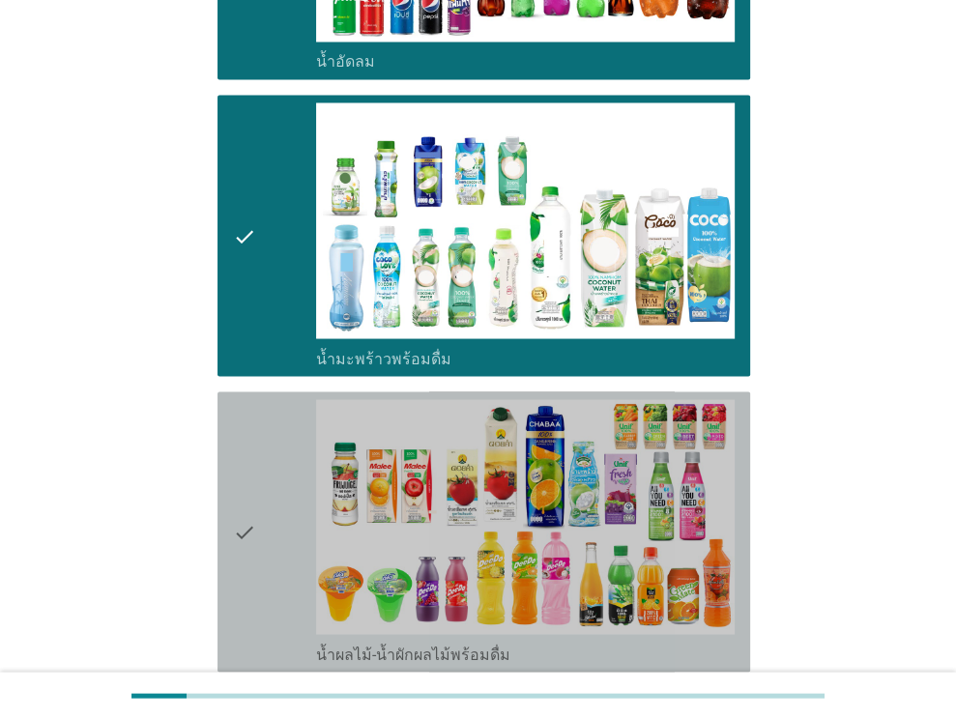
click at [287, 413] on div "check" at bounding box center [275, 531] width 84 height 265
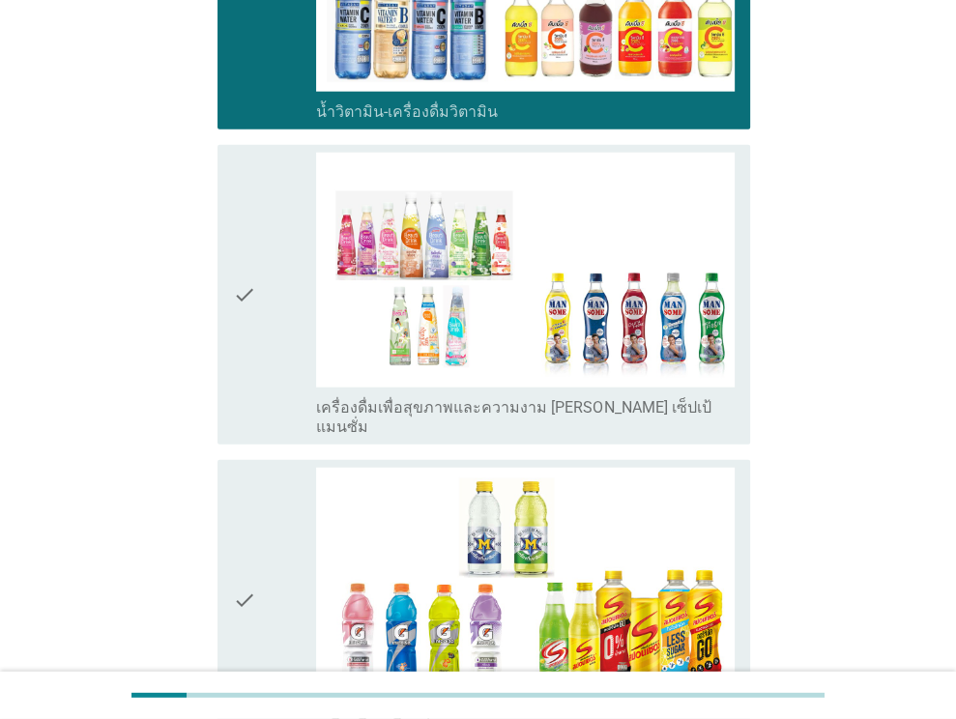
scroll to position [3132, 0]
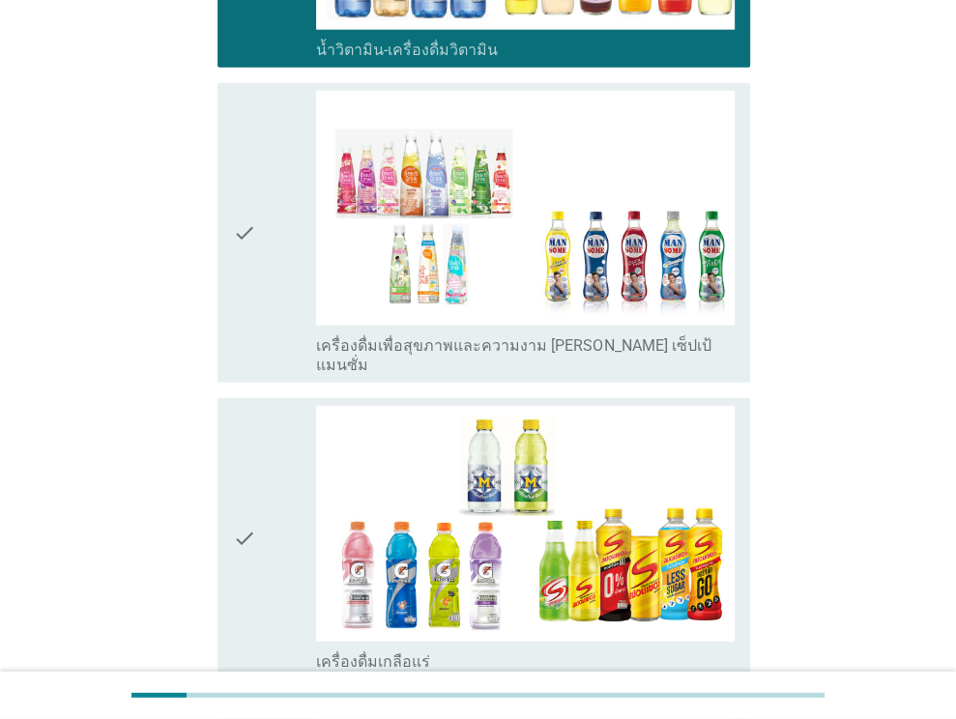
click at [255, 181] on icon "check" at bounding box center [244, 233] width 23 height 284
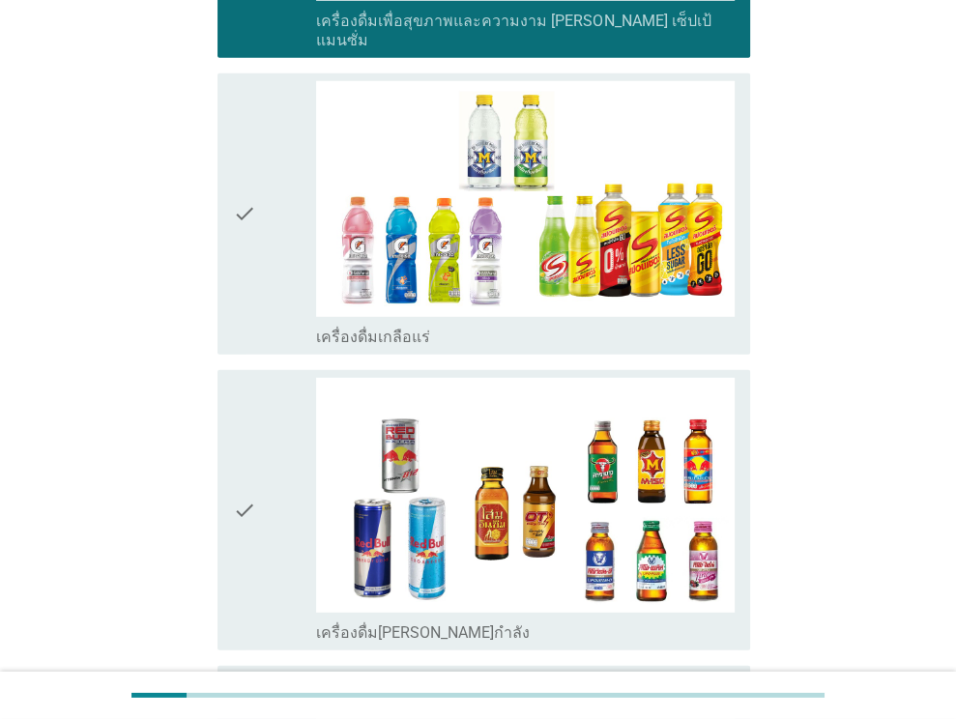
scroll to position [3770, 0]
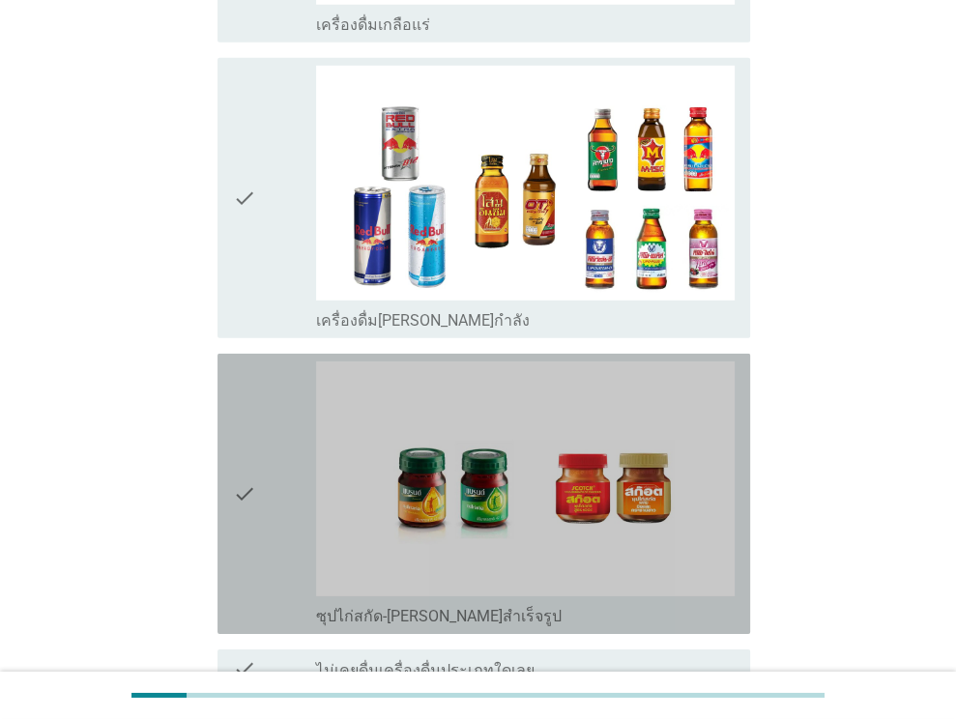
click at [275, 382] on div "check" at bounding box center [275, 494] width 84 height 265
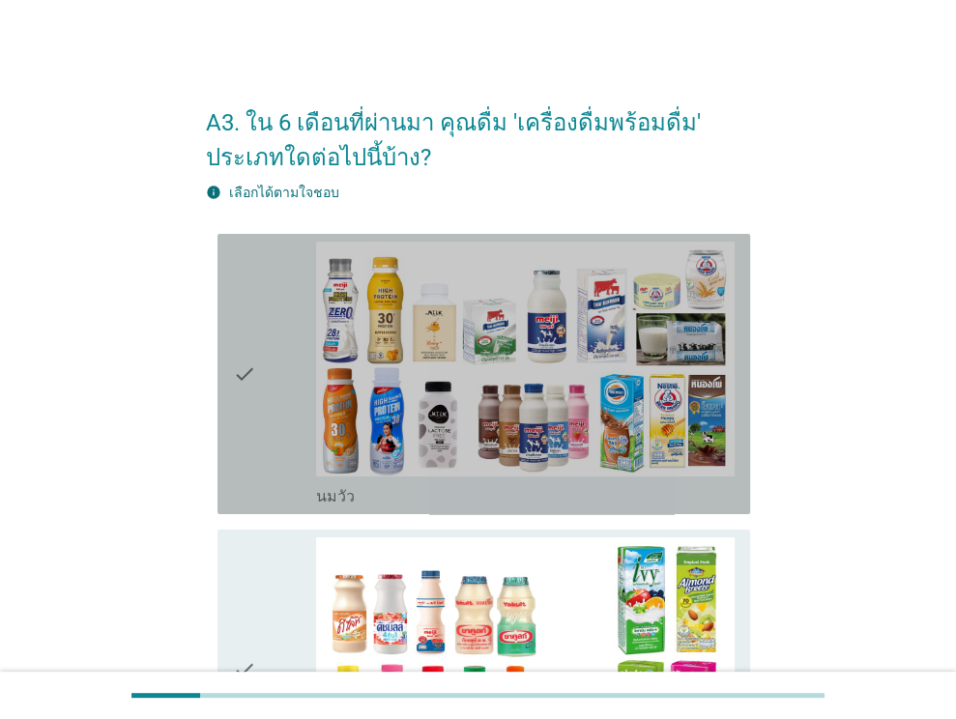
click at [295, 430] on div "check" at bounding box center [275, 374] width 84 height 265
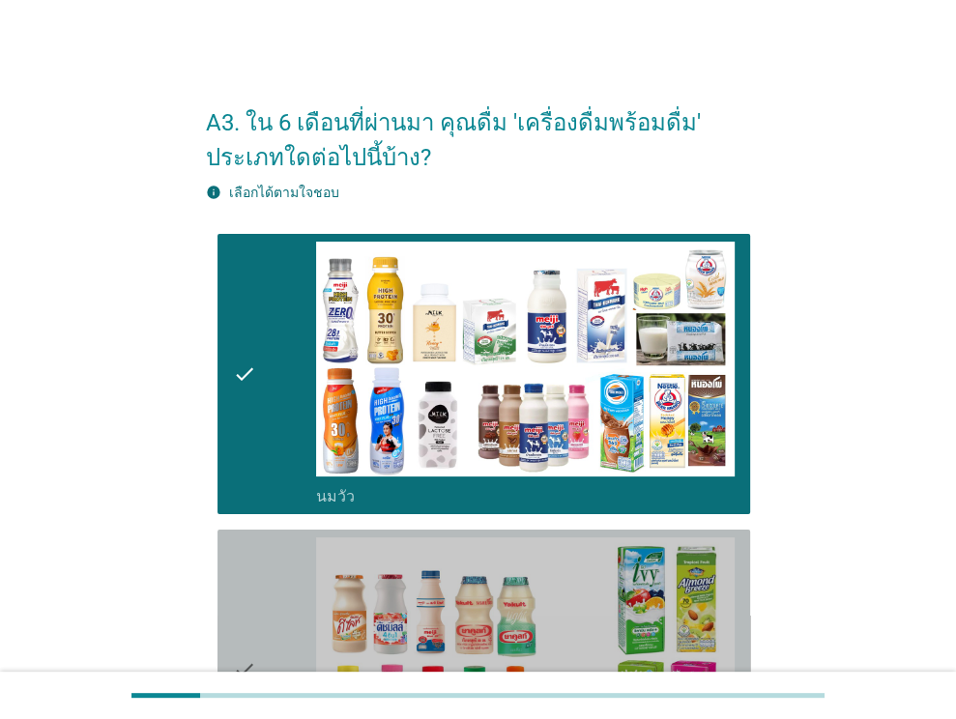
click at [273, 618] on div "check" at bounding box center [275, 670] width 84 height 265
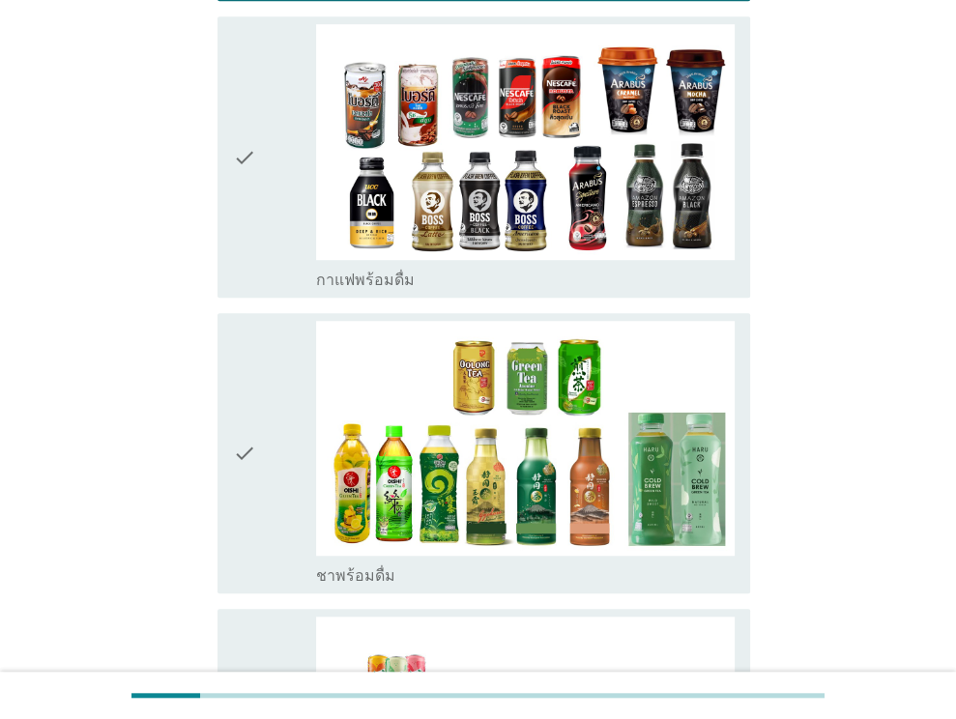
scroll to position [836, 0]
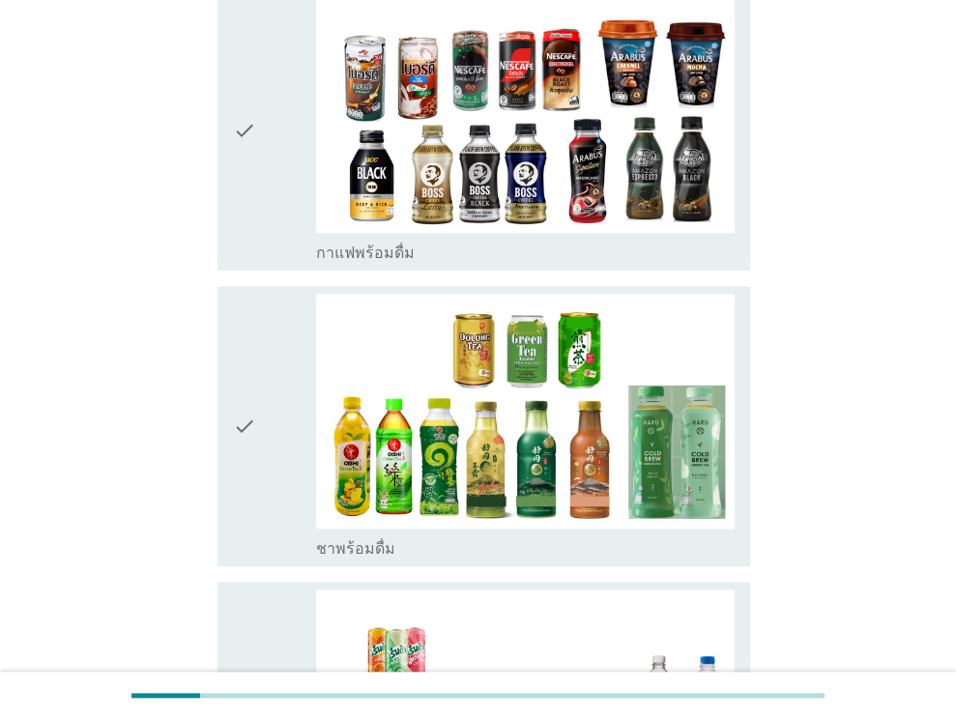
click at [273, 169] on div "check" at bounding box center [275, 129] width 84 height 265
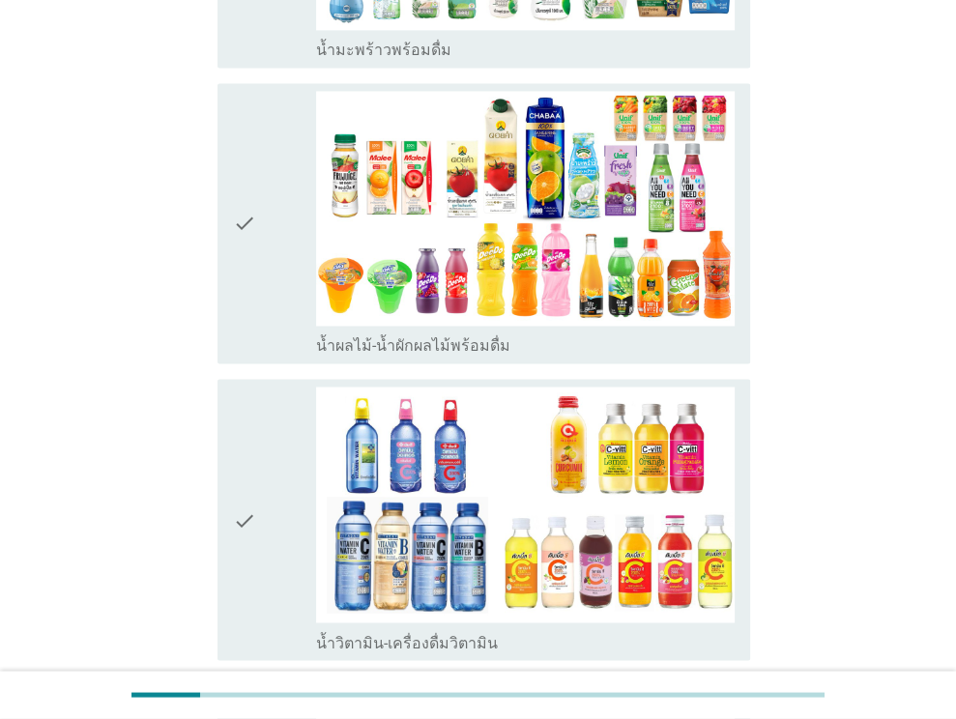
scroll to position [1936, 0]
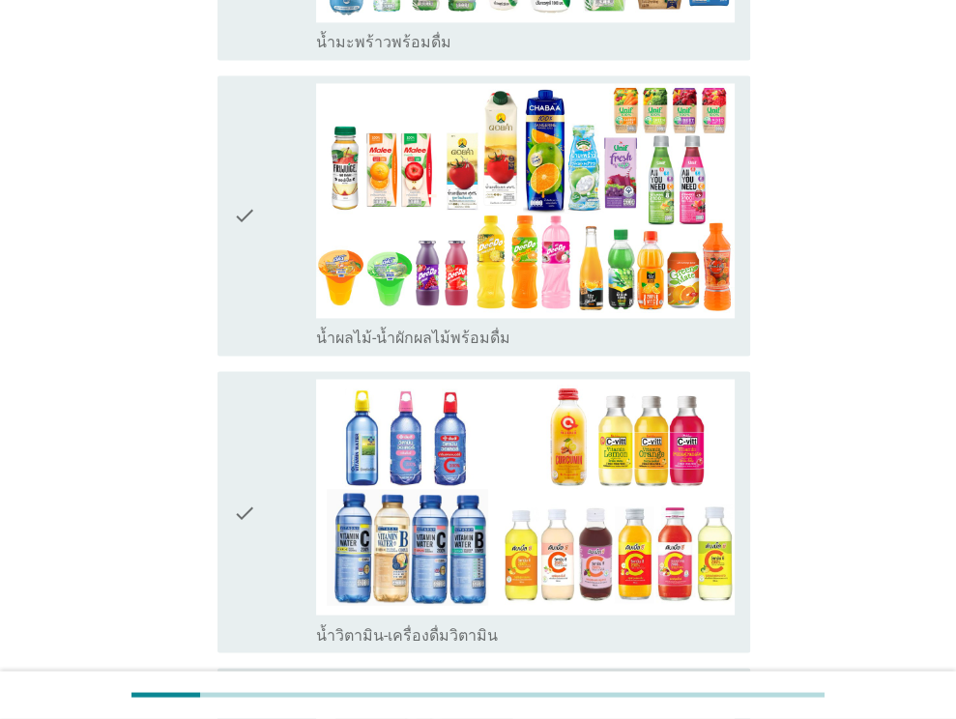
click at [247, 261] on icon "check" at bounding box center [244, 215] width 23 height 265
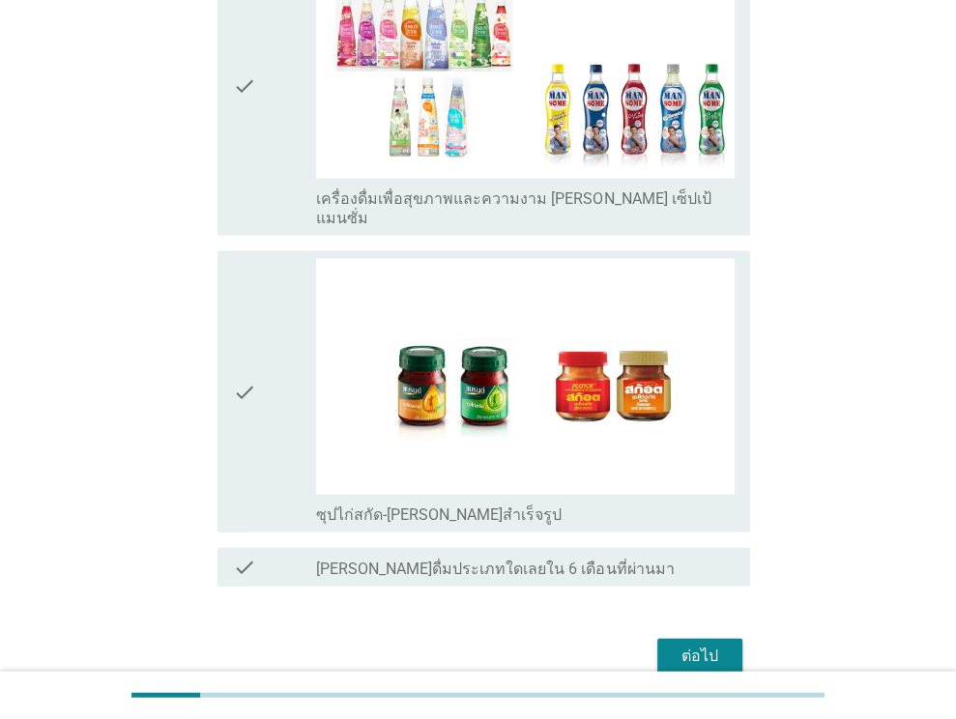
scroll to position [2734, 0]
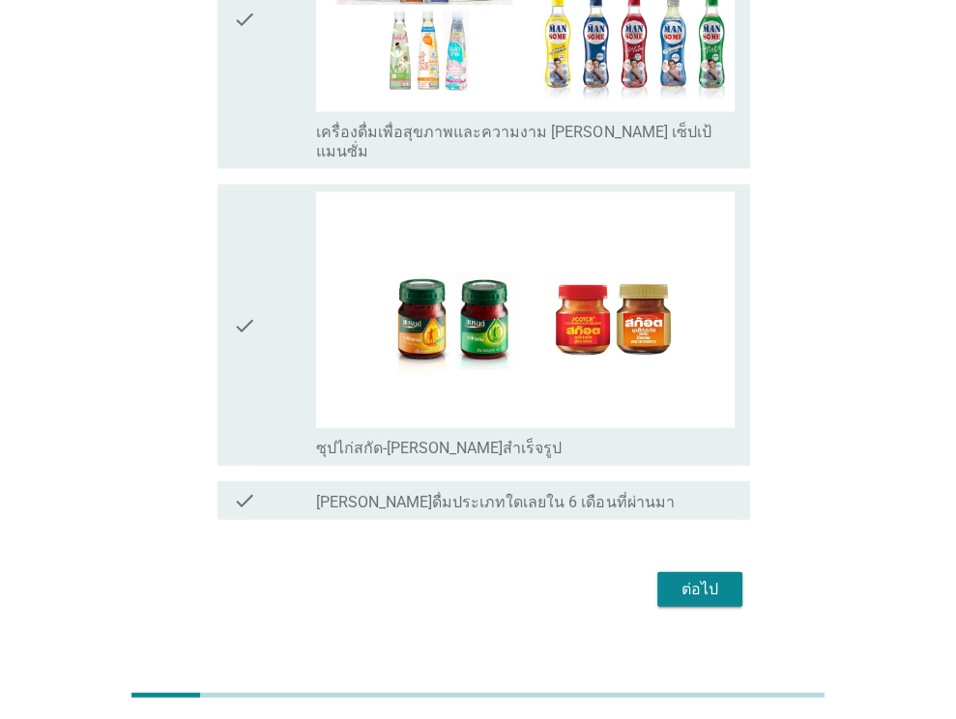
click at [260, 346] on div "check" at bounding box center [275, 324] width 84 height 265
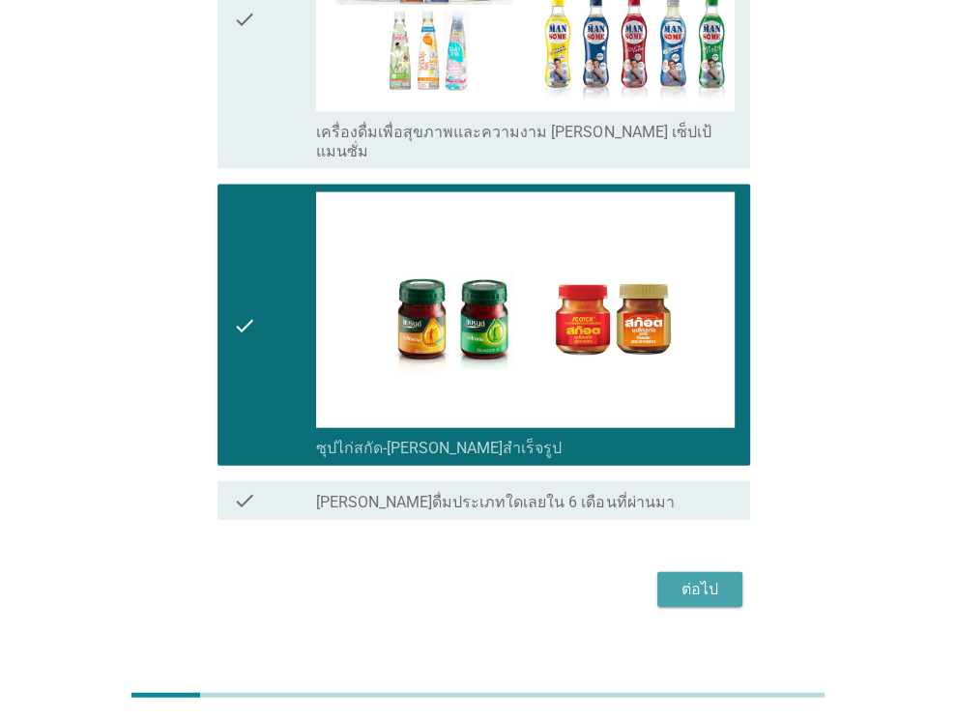
click at [712, 578] on div "ต่อไป" at bounding box center [700, 589] width 54 height 23
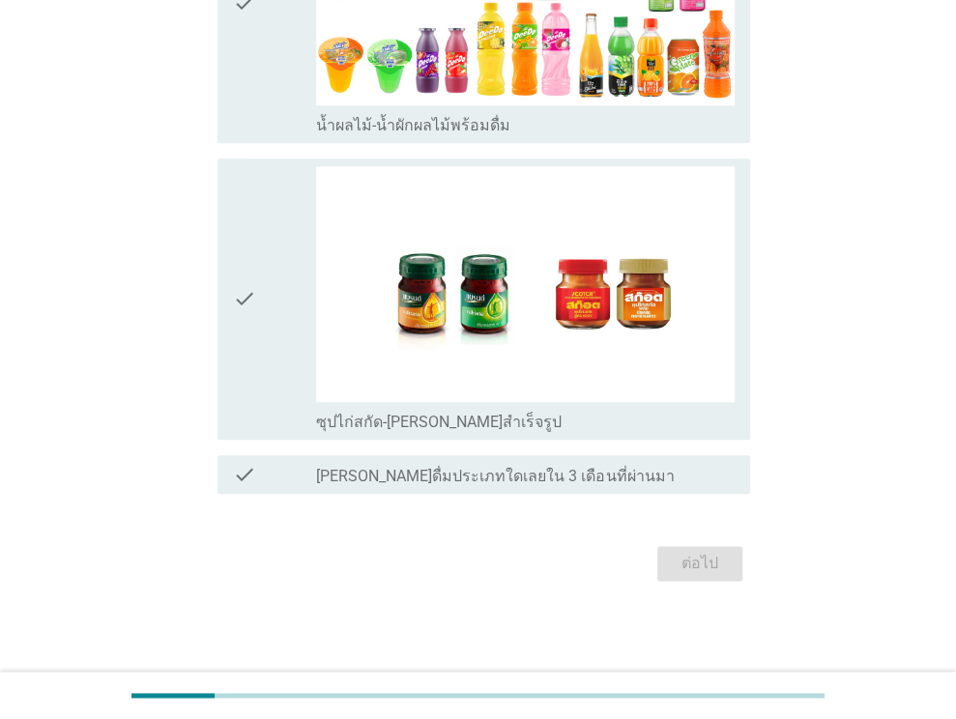
scroll to position [0, 0]
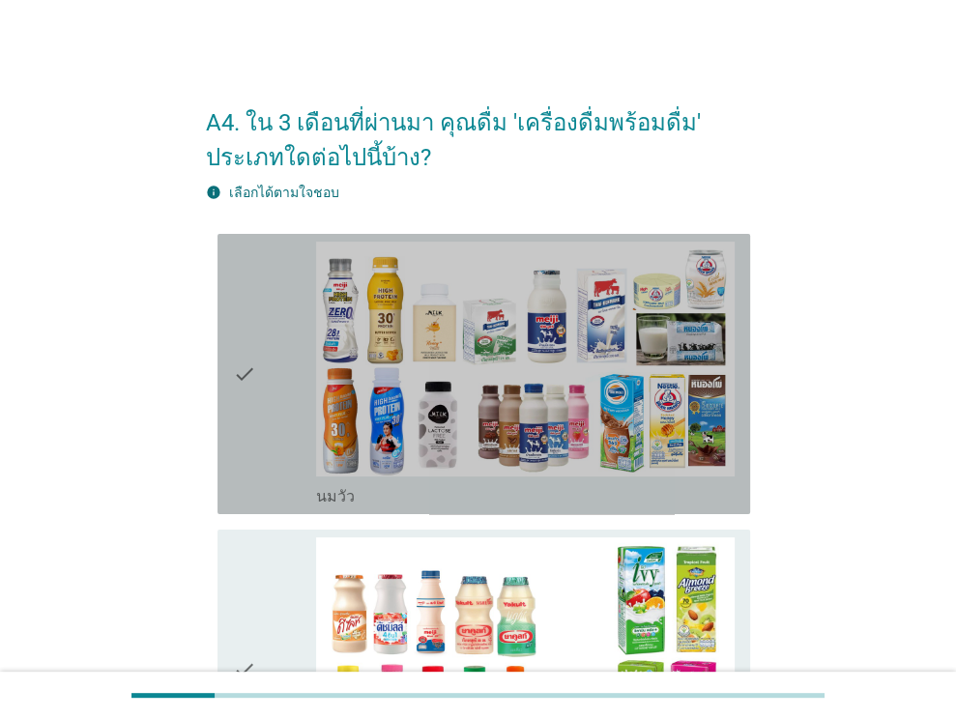
click at [259, 422] on div "check" at bounding box center [275, 374] width 84 height 265
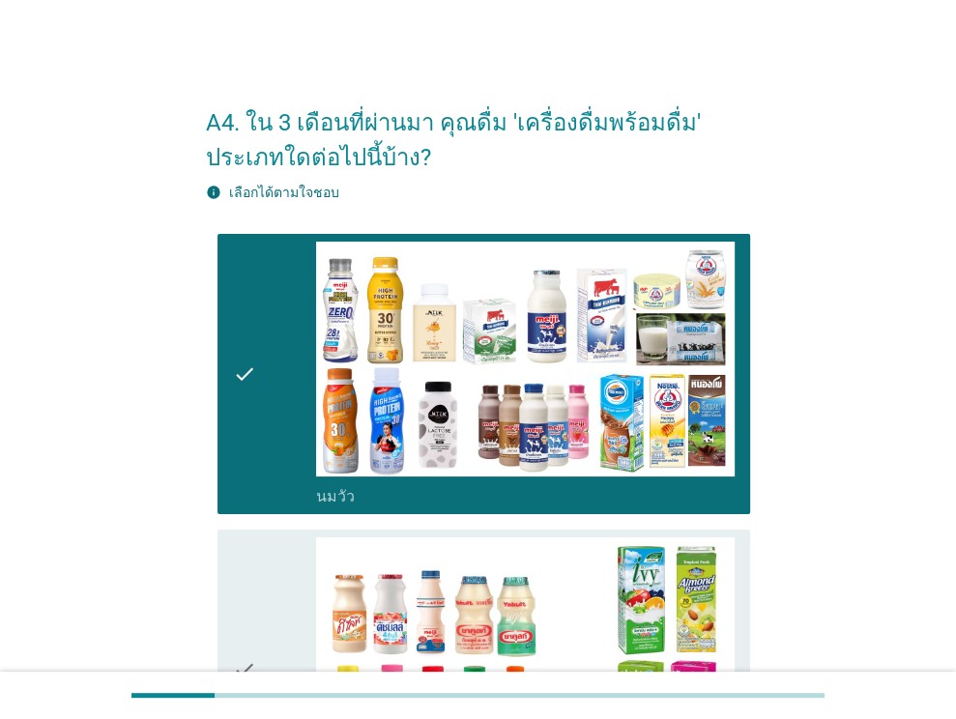
click at [263, 613] on div "check" at bounding box center [275, 670] width 84 height 265
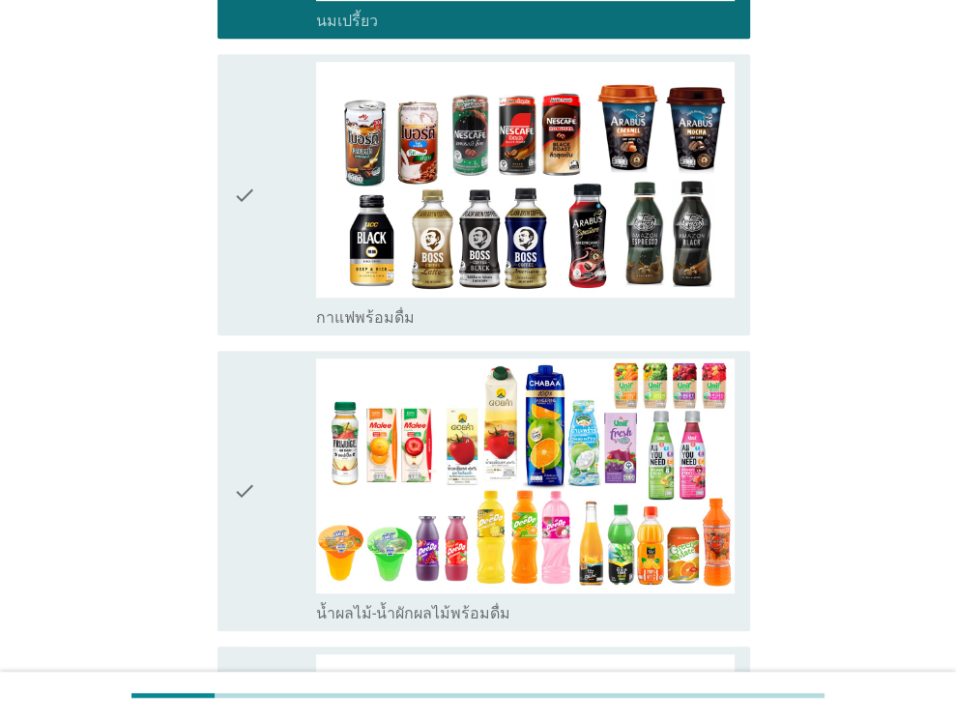
scroll to position [821, 0]
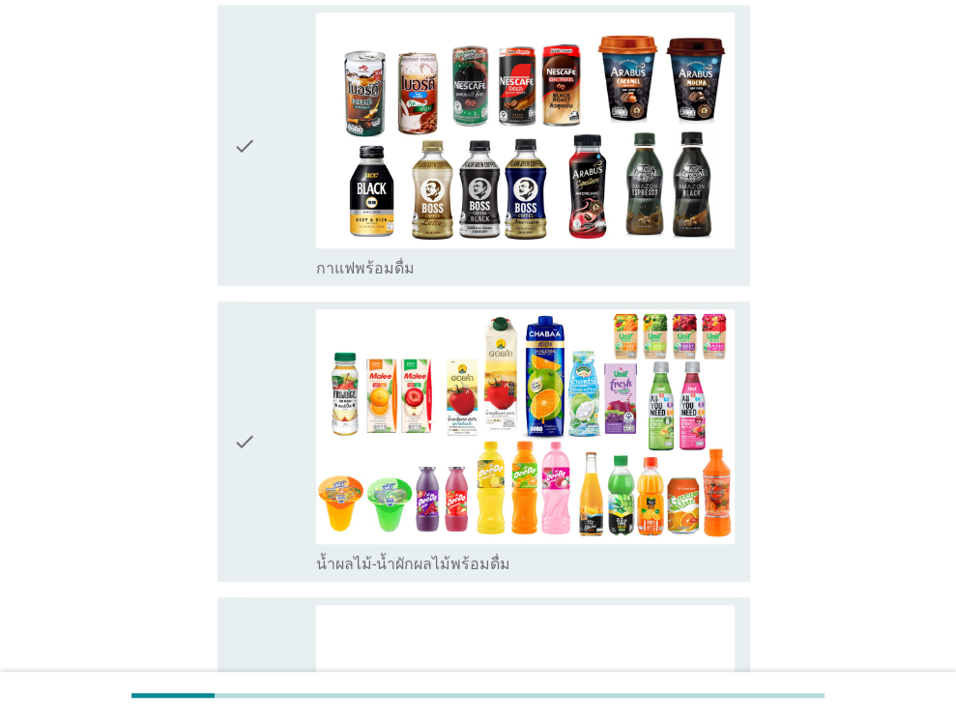
click at [273, 189] on div "check" at bounding box center [275, 145] width 84 height 265
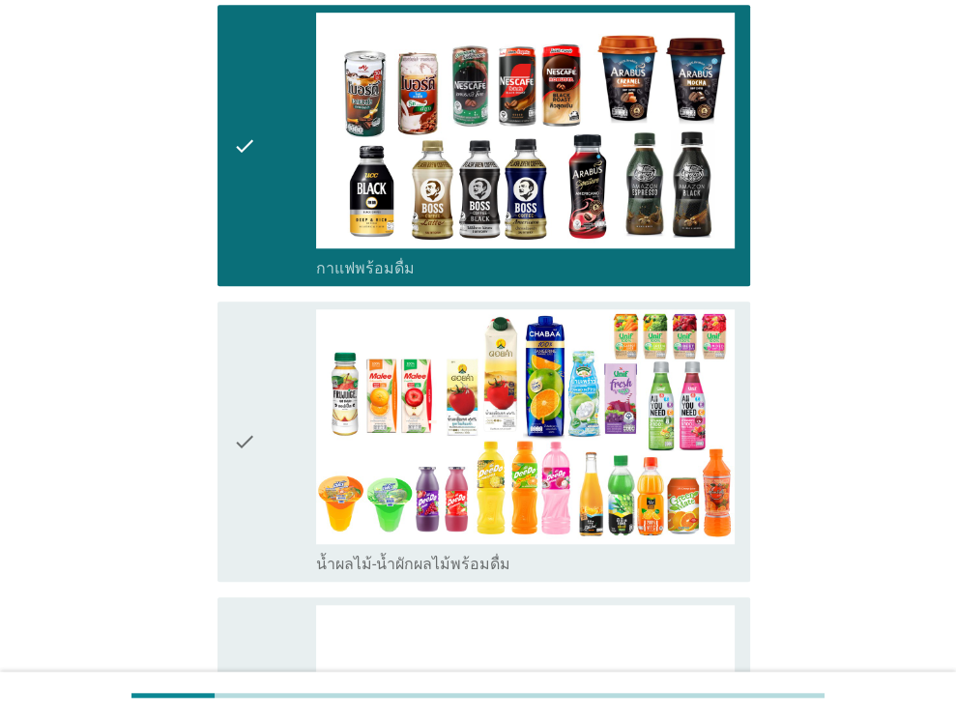
click at [274, 457] on div "check" at bounding box center [275, 441] width 84 height 265
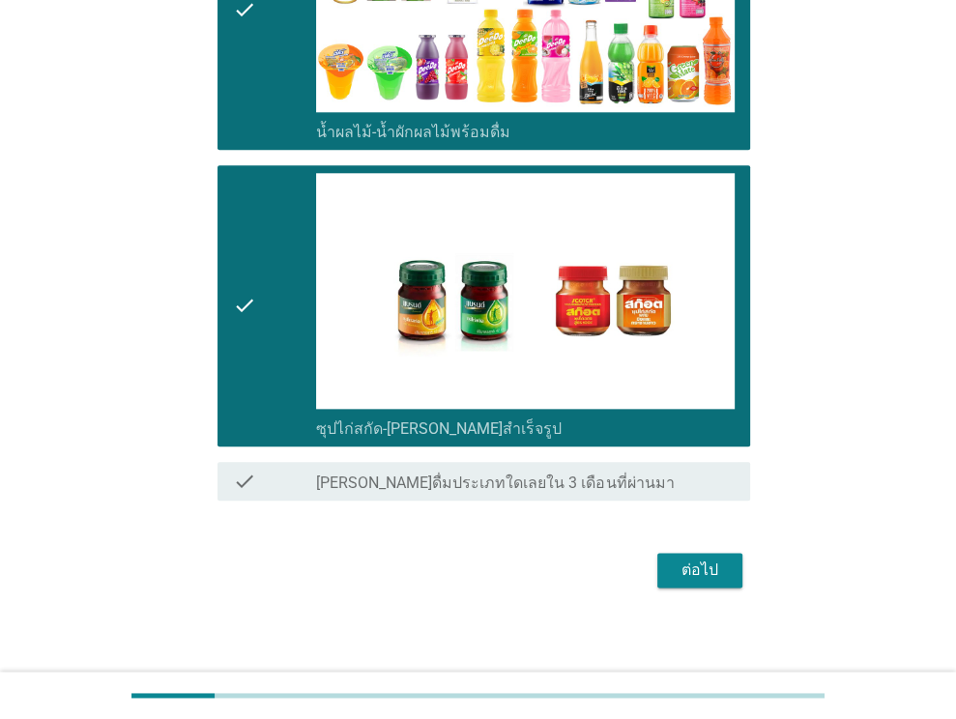
scroll to position [1257, 0]
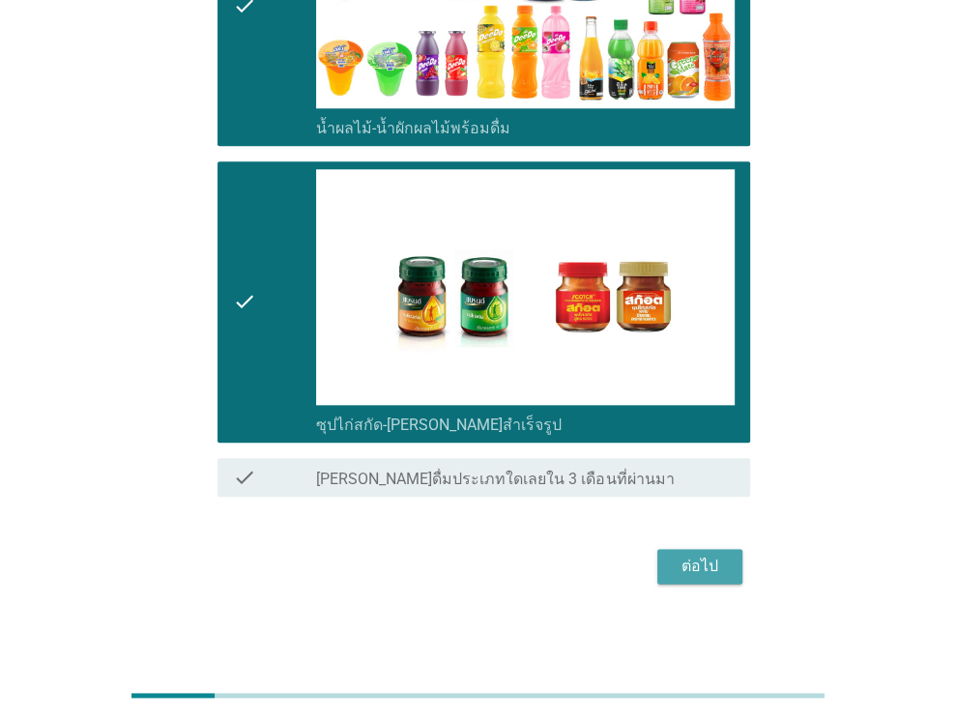
click at [710, 561] on div "ต่อไป" at bounding box center [700, 566] width 54 height 23
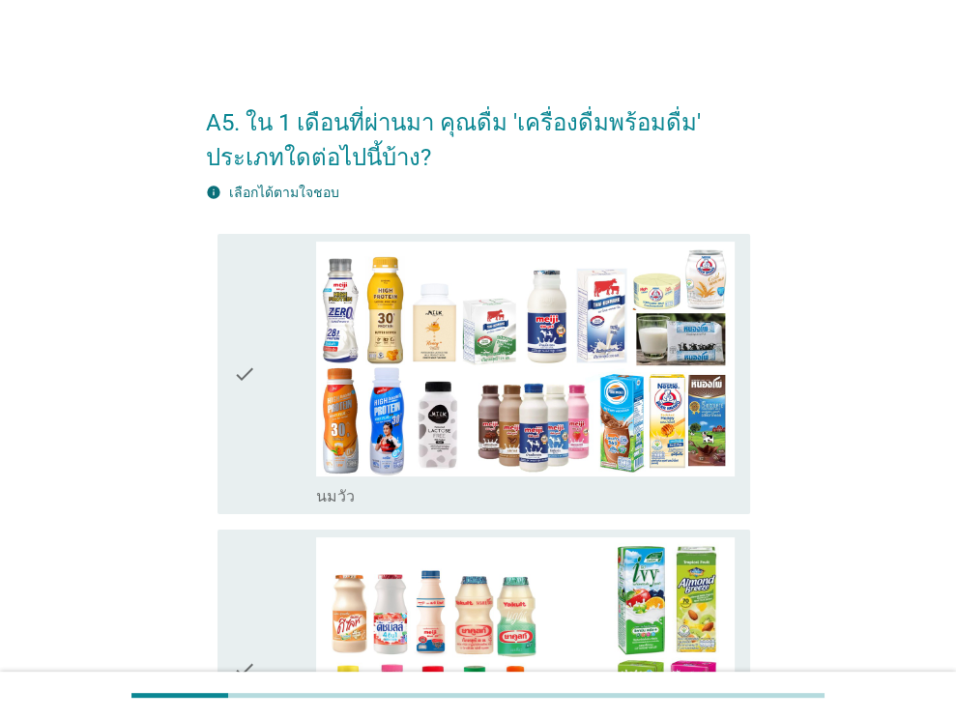
click at [258, 421] on div "check" at bounding box center [275, 374] width 84 height 265
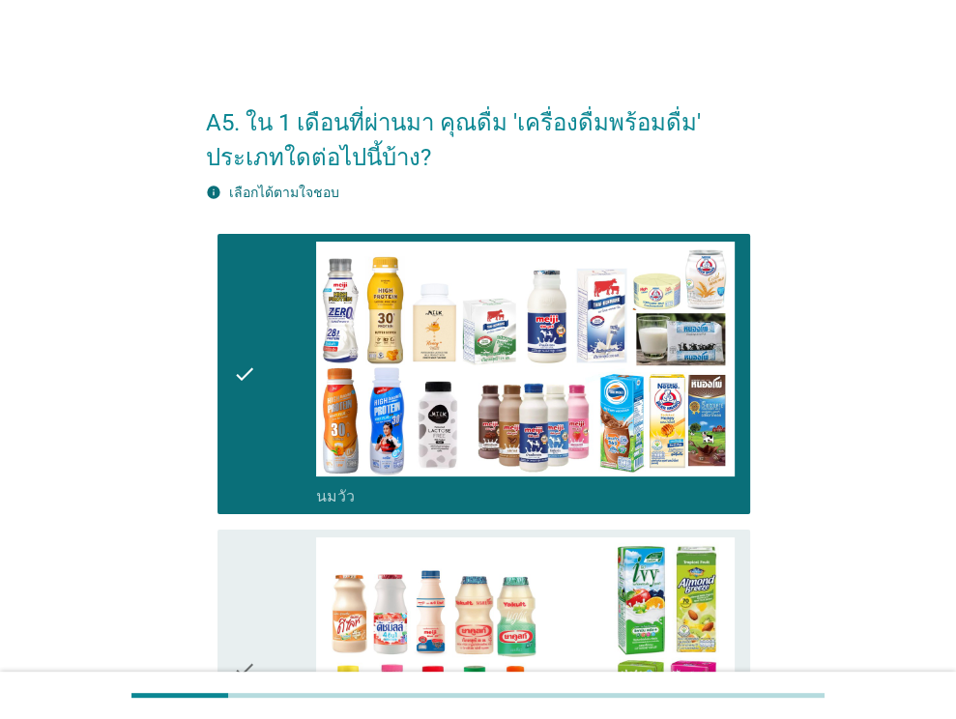
drag, startPoint x: 268, startPoint y: 626, endPoint x: 309, endPoint y: 564, distance: 74.5
click at [267, 626] on div "check" at bounding box center [275, 670] width 84 height 265
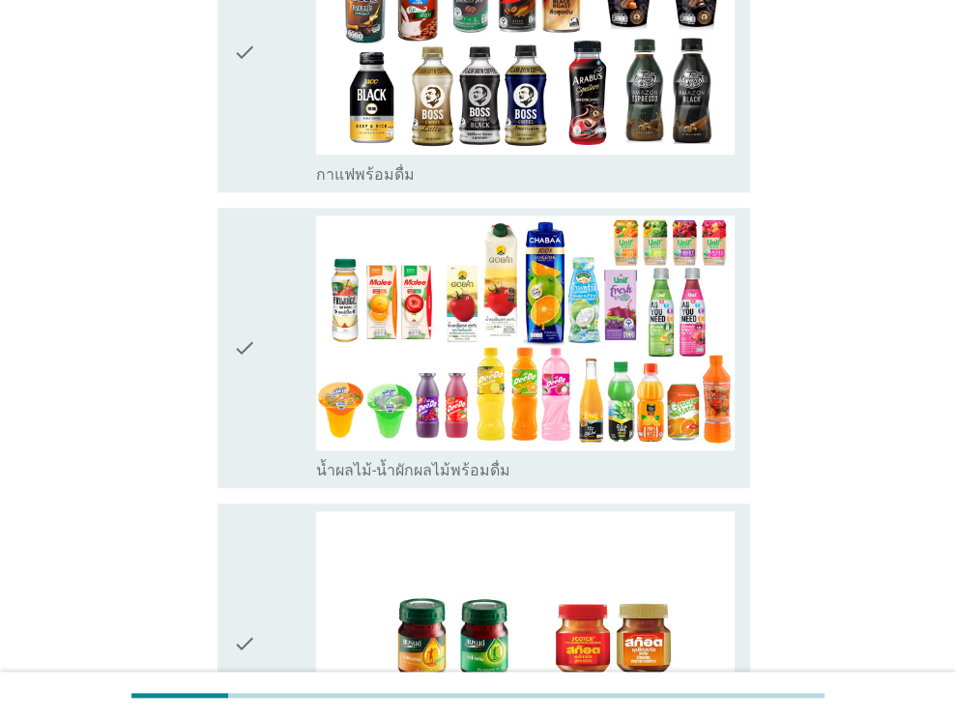
scroll to position [926, 0]
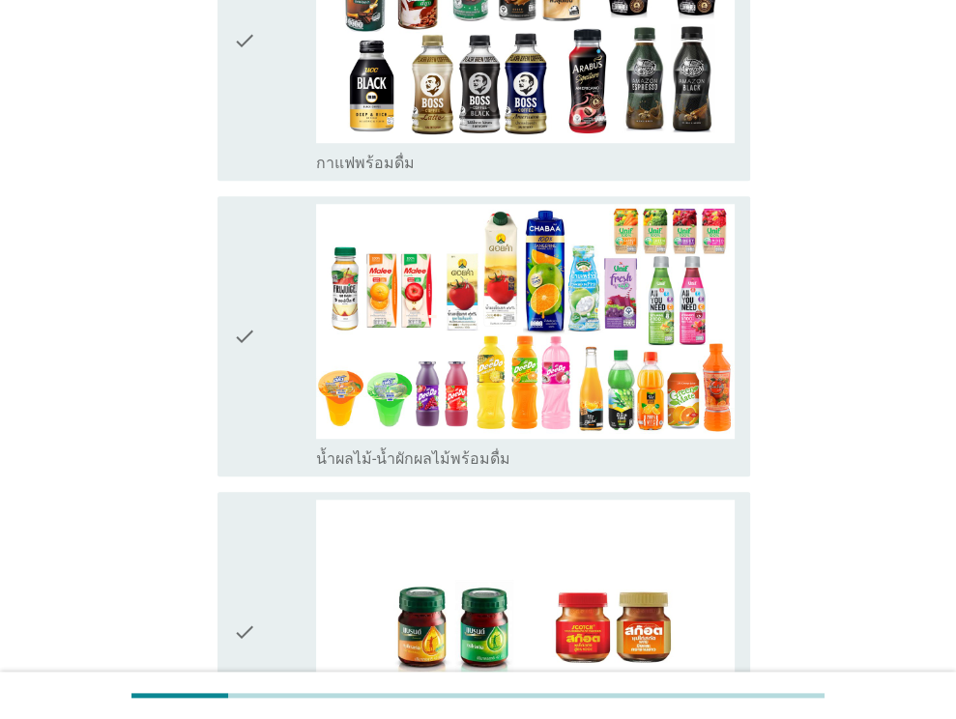
click at [259, 42] on div "check" at bounding box center [275, 39] width 84 height 265
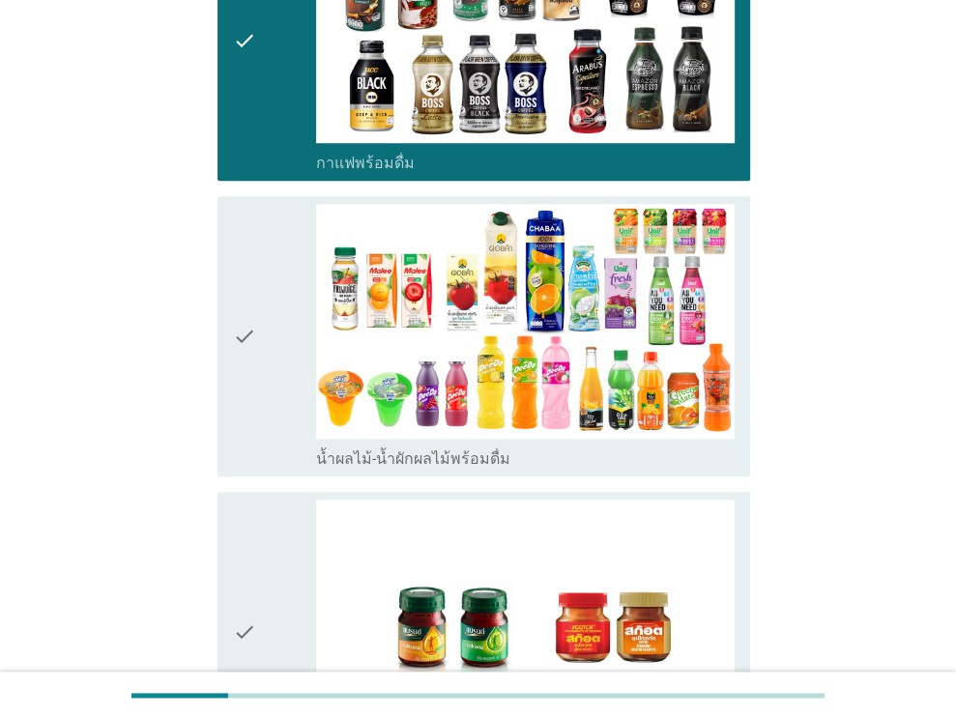
click at [298, 391] on div "check" at bounding box center [275, 336] width 84 height 265
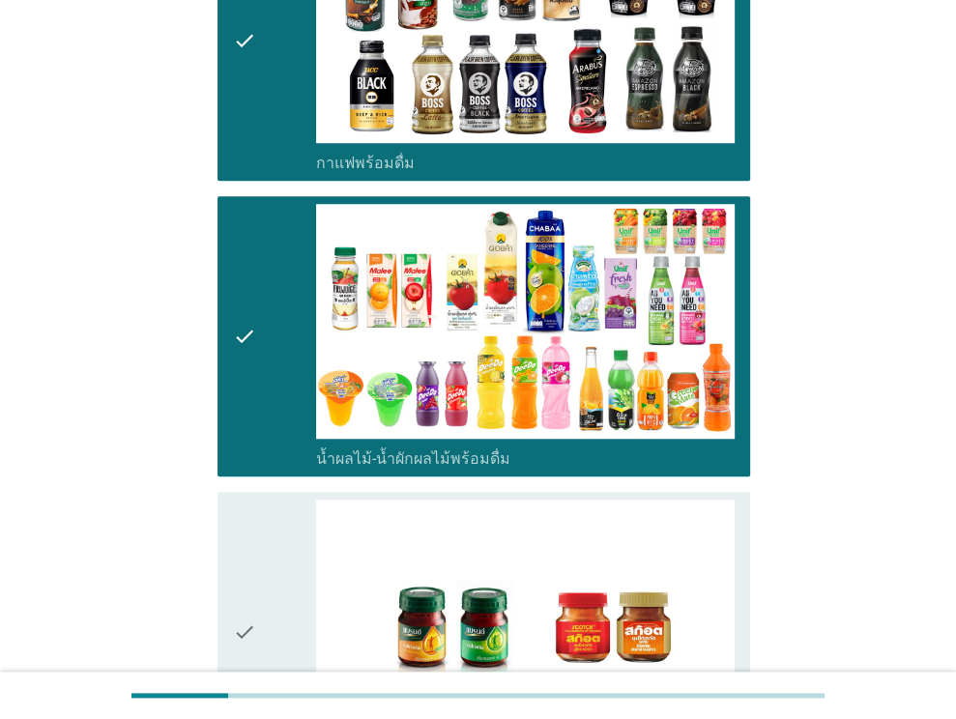
drag, startPoint x: 294, startPoint y: 534, endPoint x: 360, endPoint y: 527, distance: 66.1
click at [292, 534] on div "check" at bounding box center [275, 632] width 84 height 265
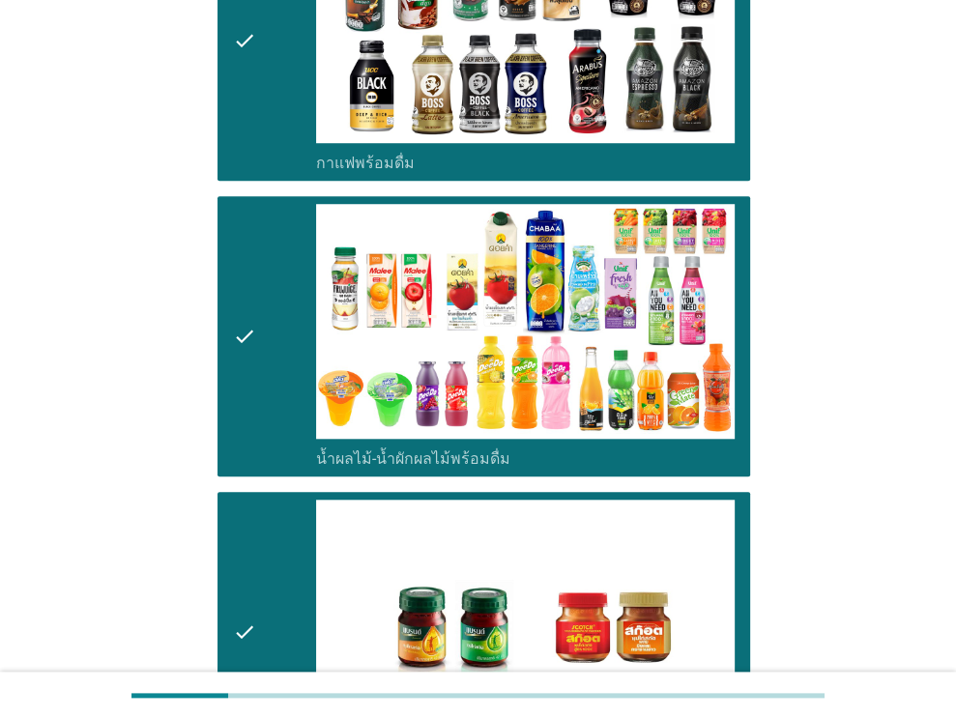
scroll to position [1216, 0]
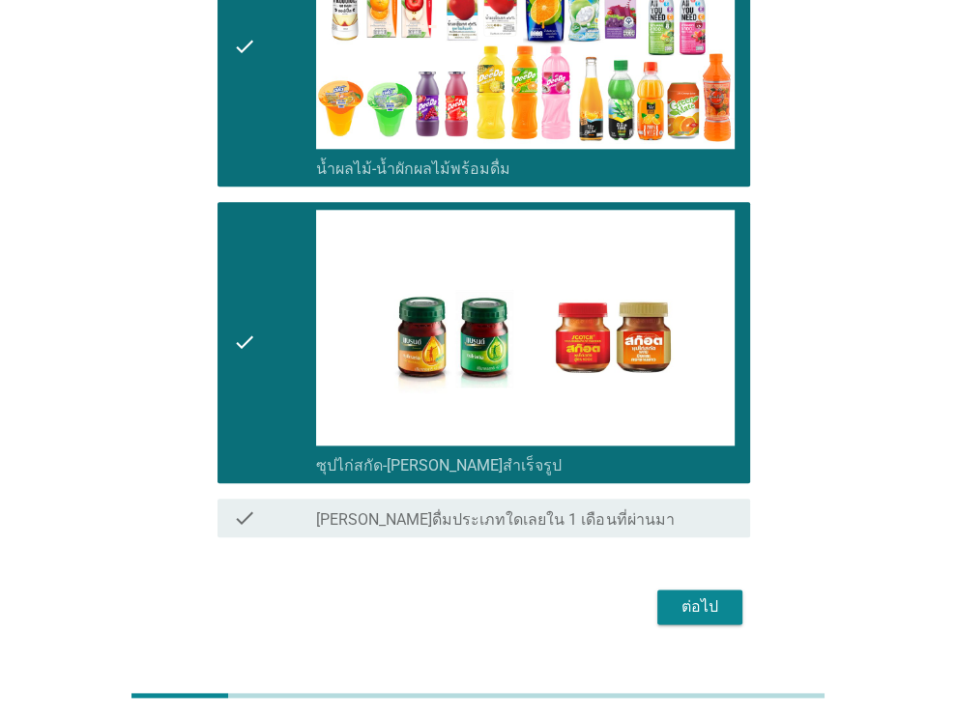
click at [688, 604] on div "ต่อไป" at bounding box center [700, 607] width 54 height 23
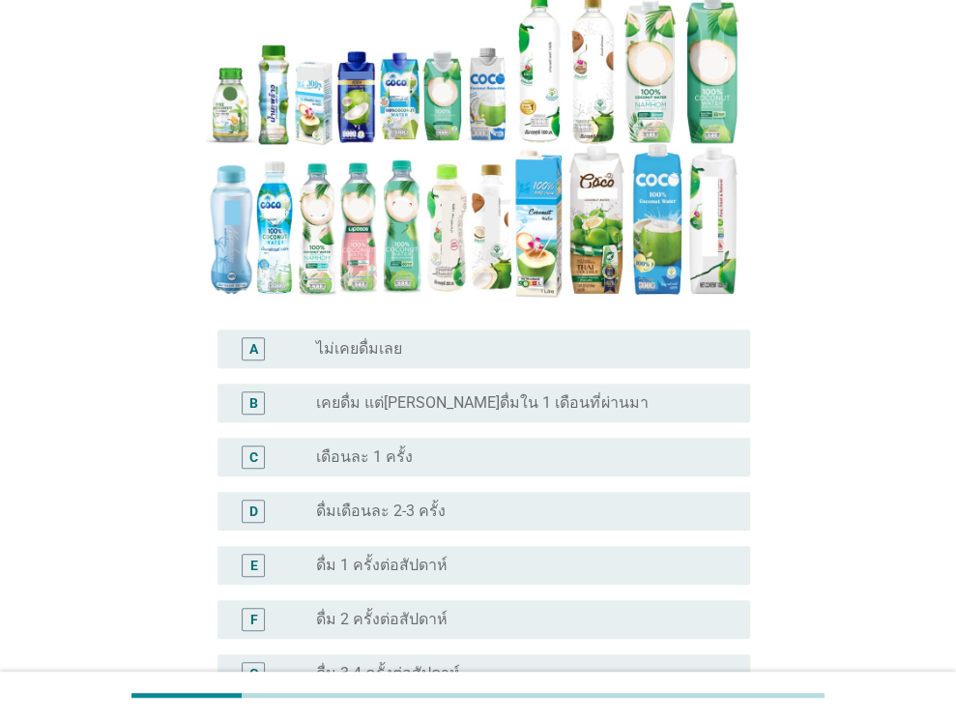
scroll to position [296, 0]
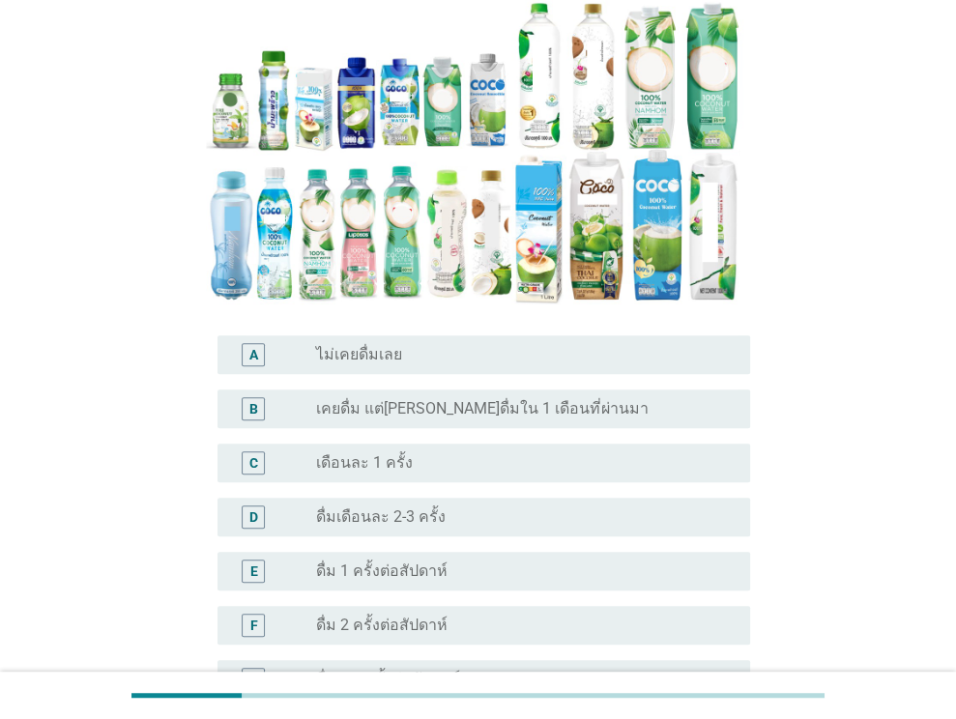
click at [501, 399] on label "เคยดื่ม แต่[PERSON_NAME]ดื่มใน 1 เดือนที่ผ่านมา" at bounding box center [482, 408] width 332 height 19
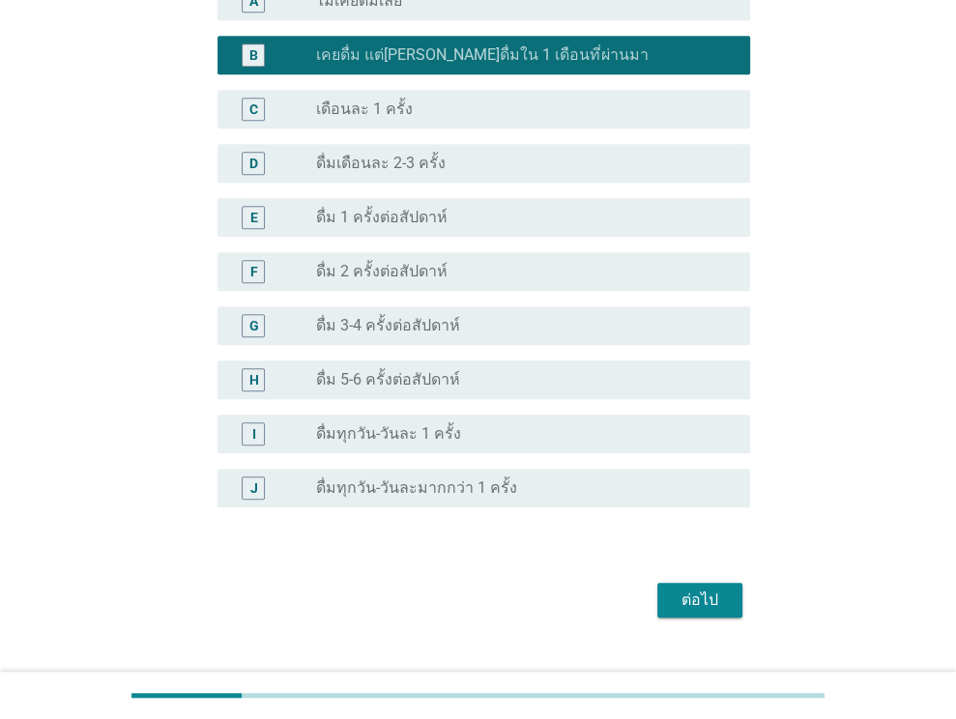
scroll to position [653, 0]
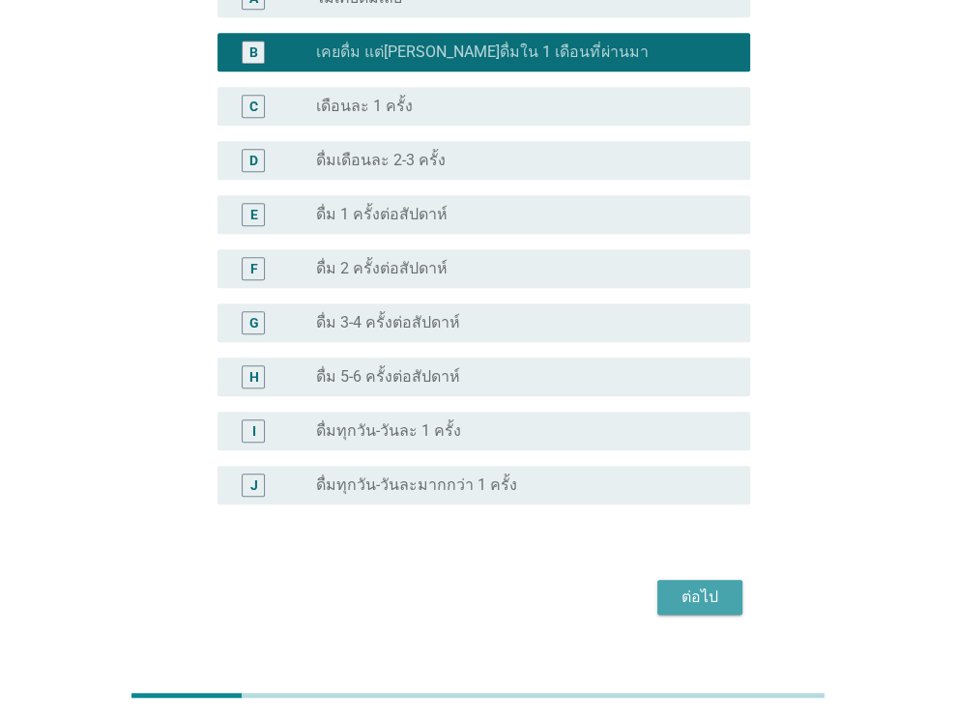
click at [692, 586] on div "ต่อไป" at bounding box center [700, 597] width 54 height 23
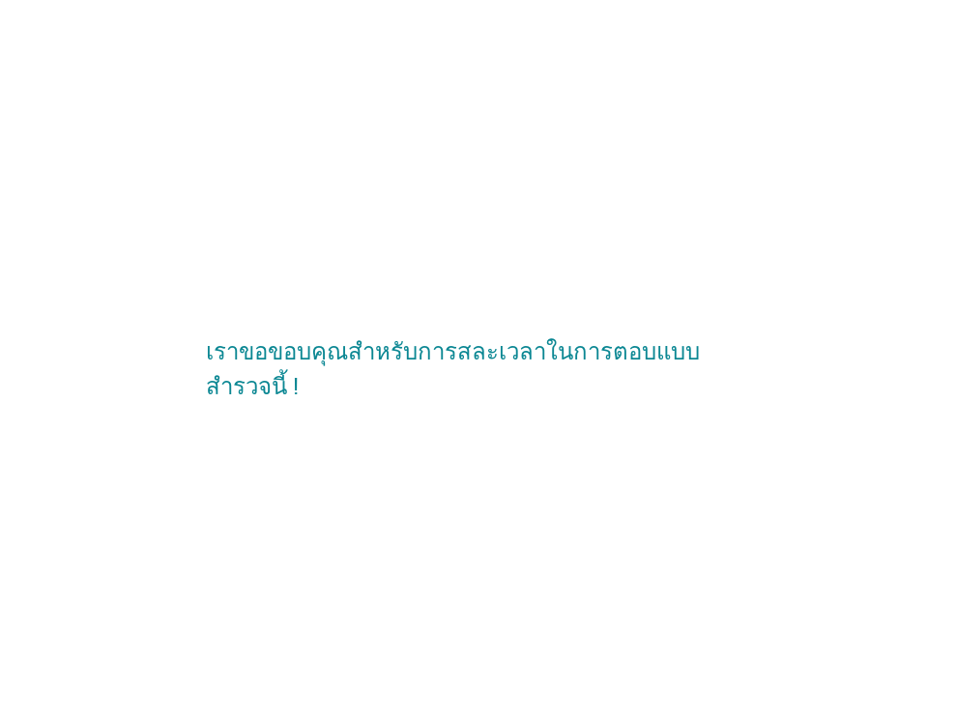
scroll to position [0, 0]
